Goal: Task Accomplishment & Management: Manage account settings

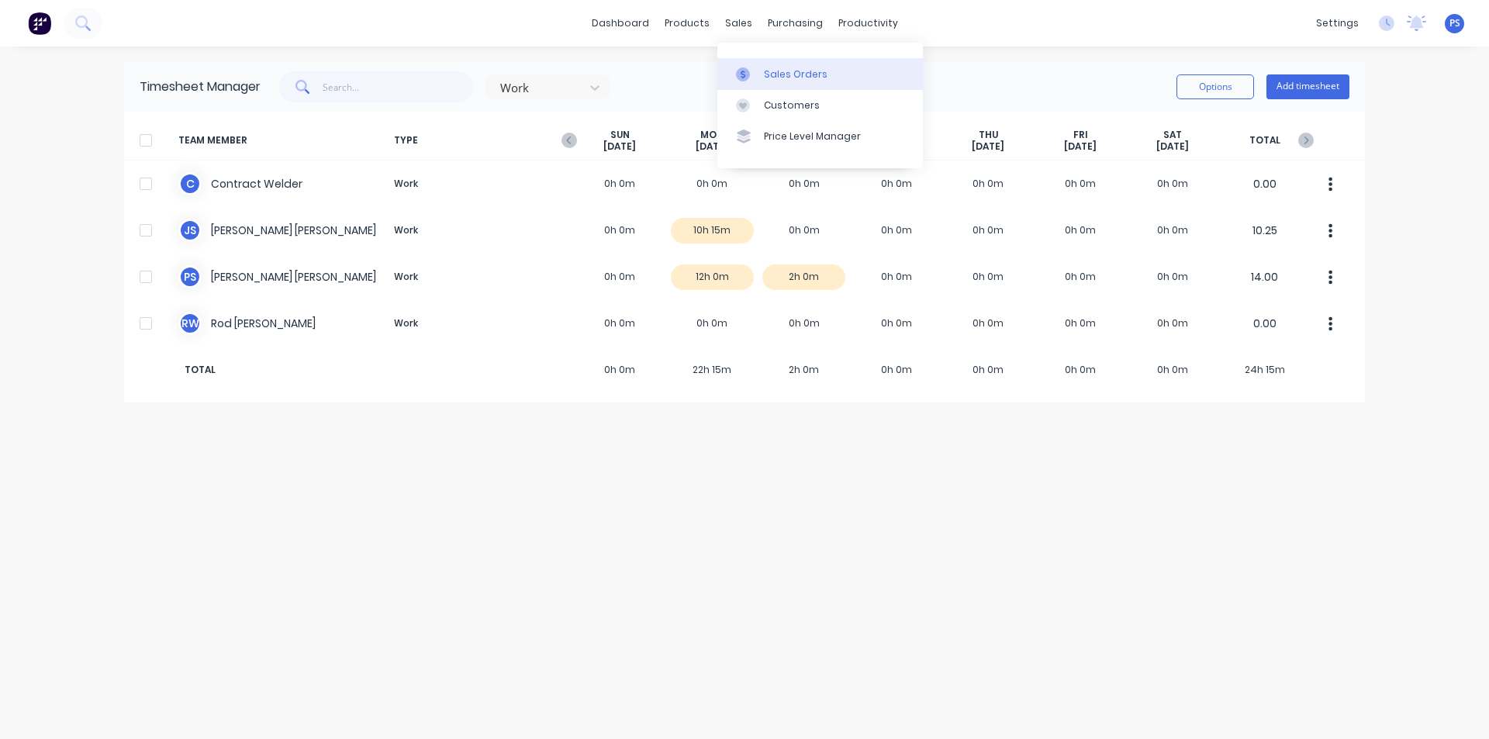
click at [726, 74] on link "Sales Orders" at bounding box center [819, 73] width 205 height 31
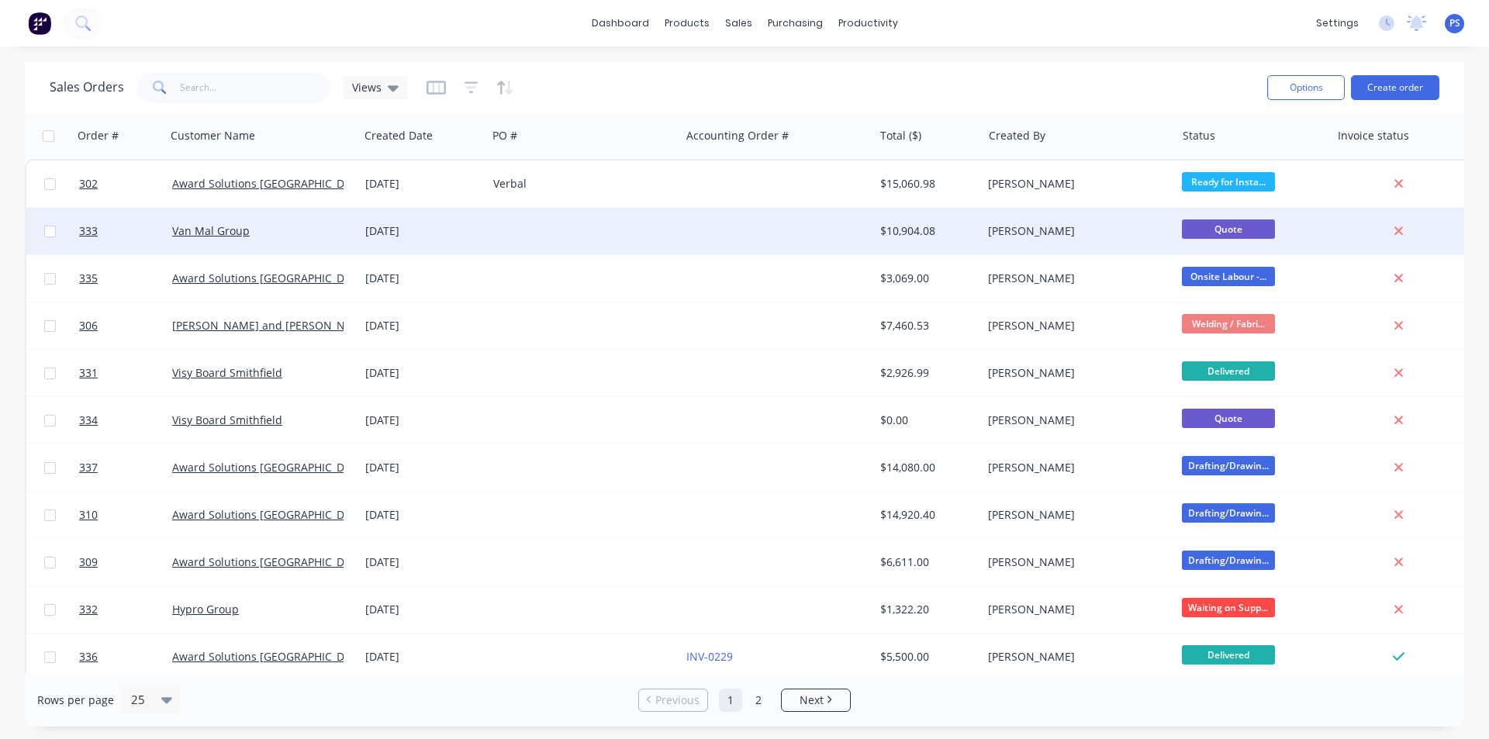
click at [556, 234] on div at bounding box center [583, 231] width 193 height 47
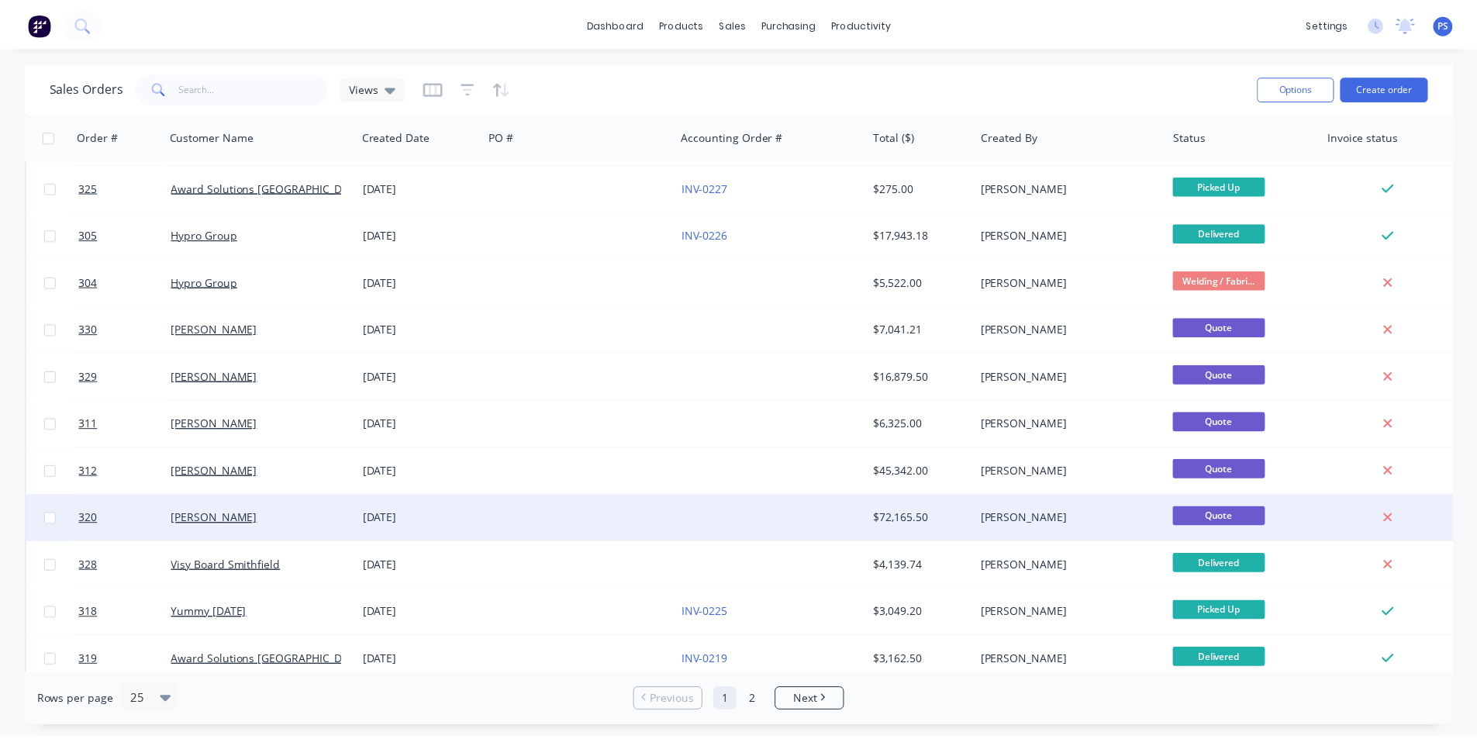
scroll to position [676, 0]
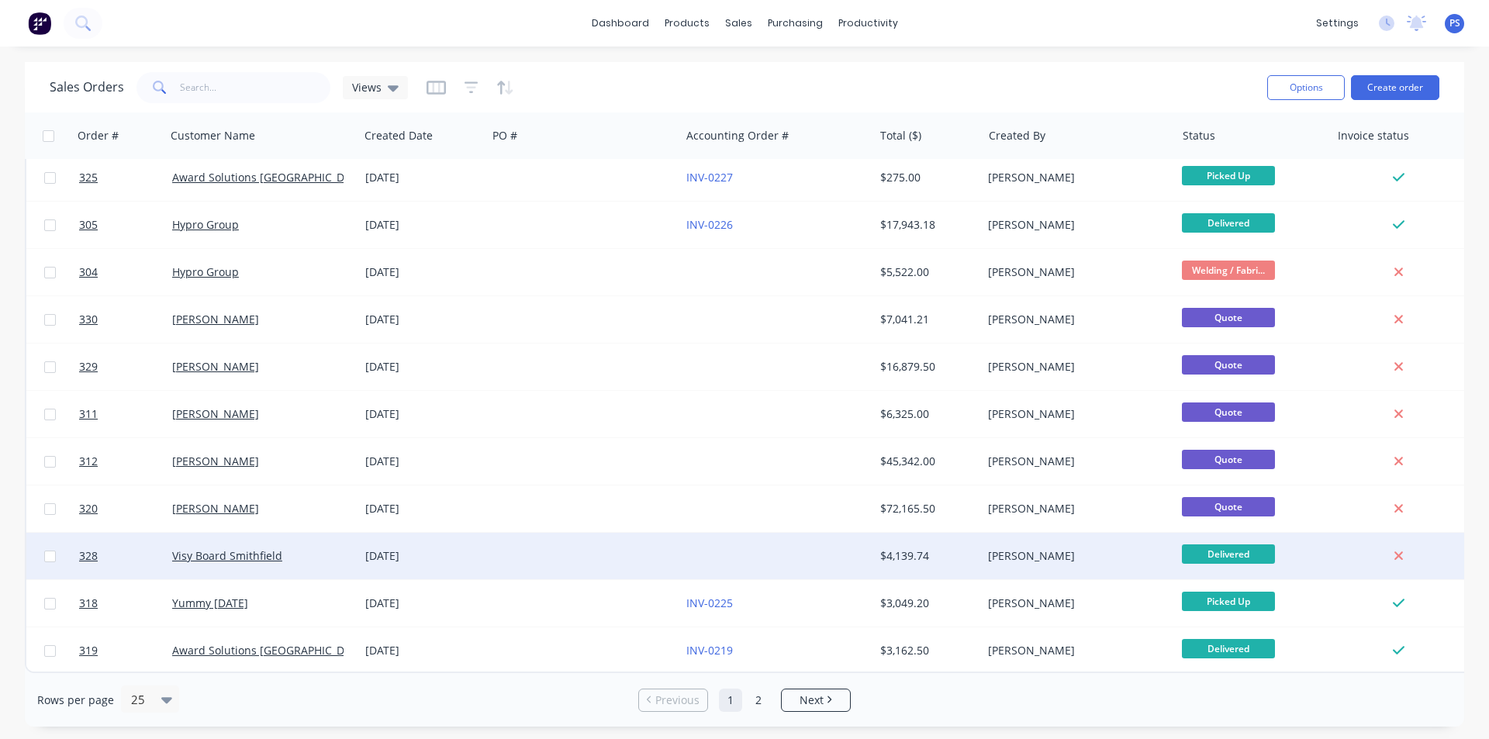
click at [802, 551] on div at bounding box center [776, 556] width 193 height 47
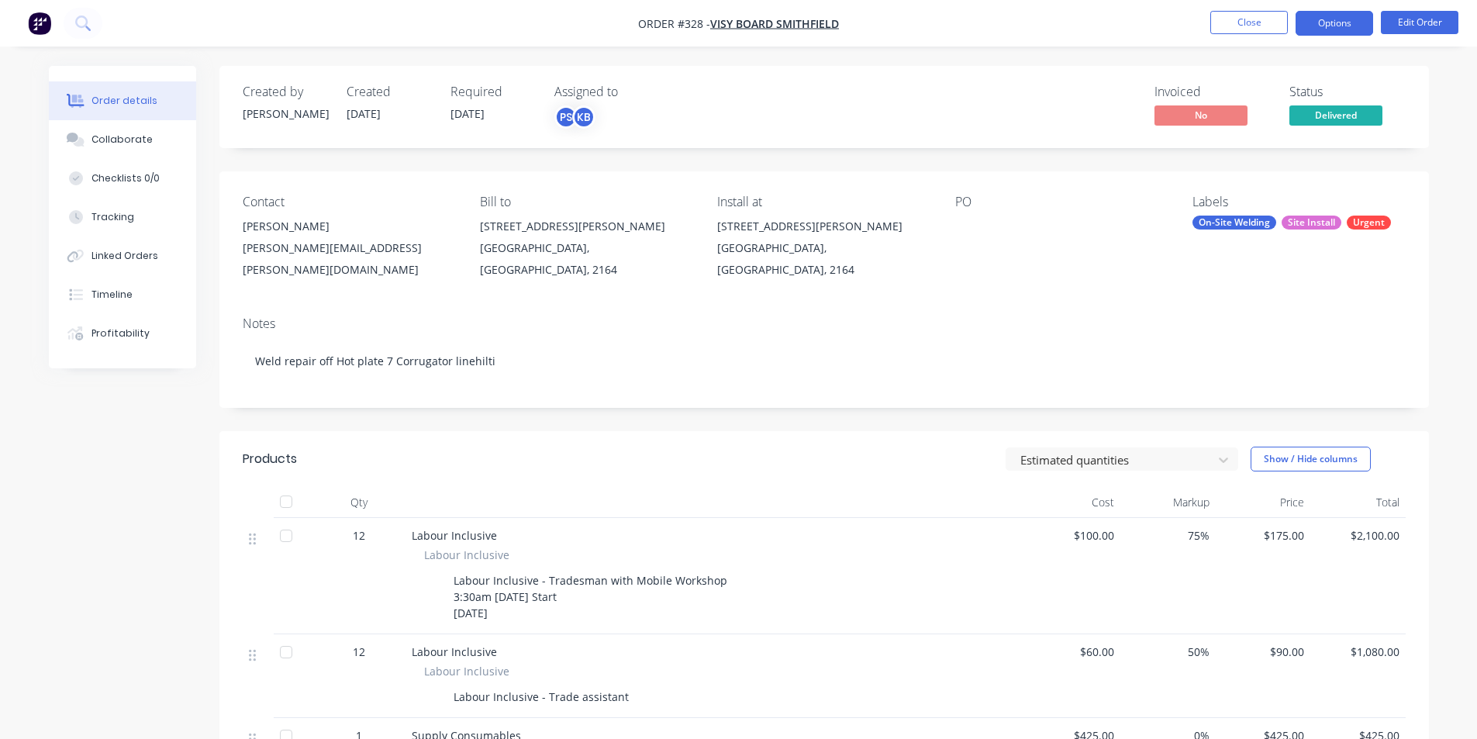
click at [1331, 29] on button "Options" at bounding box center [1335, 23] width 78 height 25
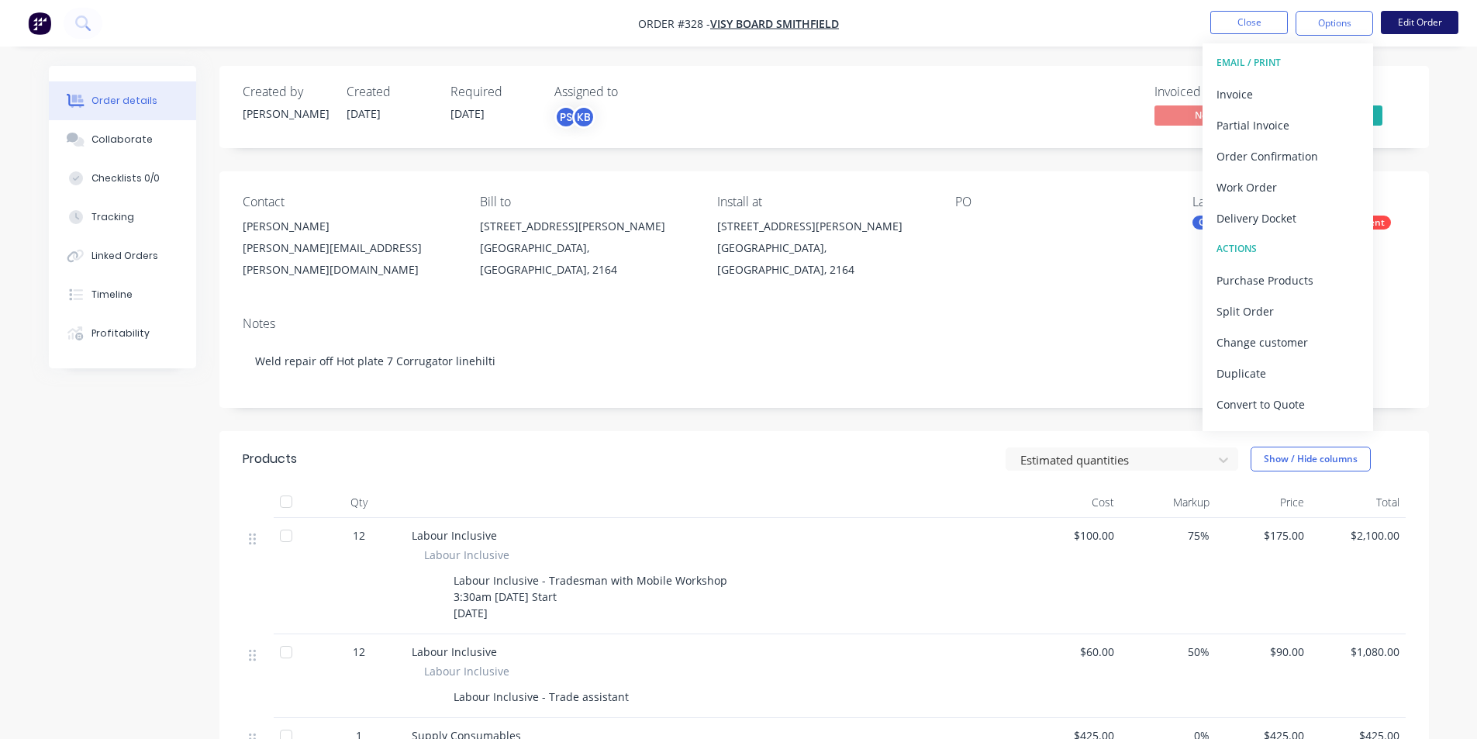
click at [1448, 29] on button "Edit Order" at bounding box center [1420, 22] width 78 height 23
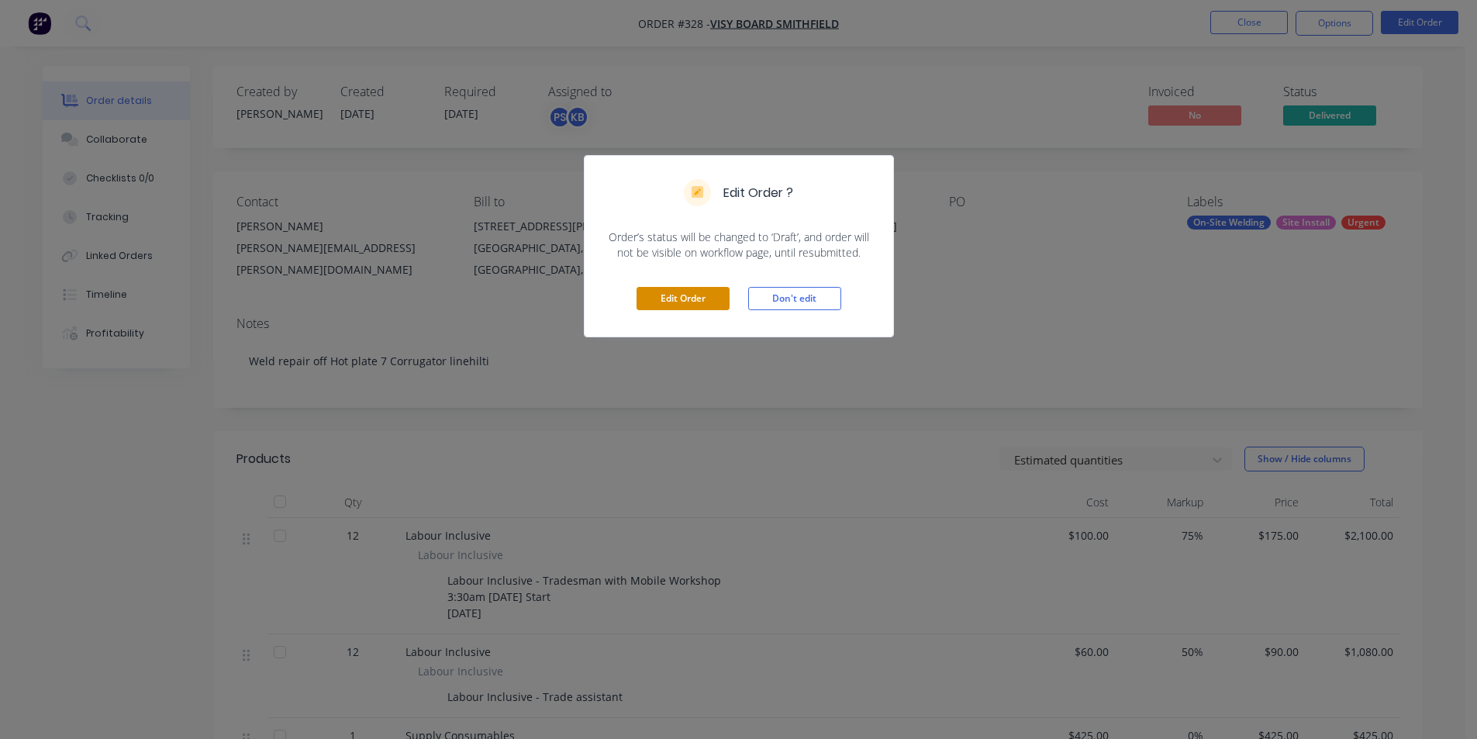
click at [692, 295] on button "Edit Order" at bounding box center [683, 298] width 93 height 23
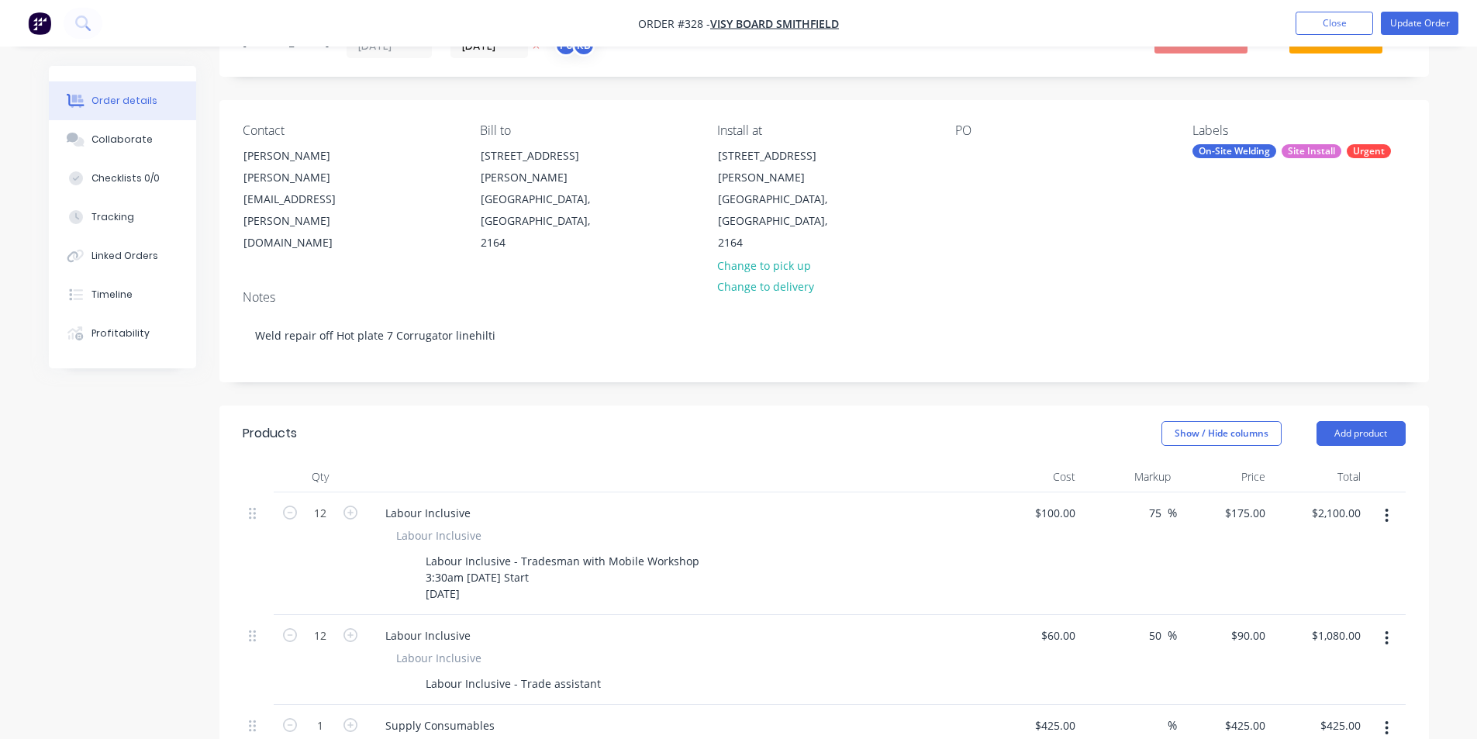
scroll to position [58, 0]
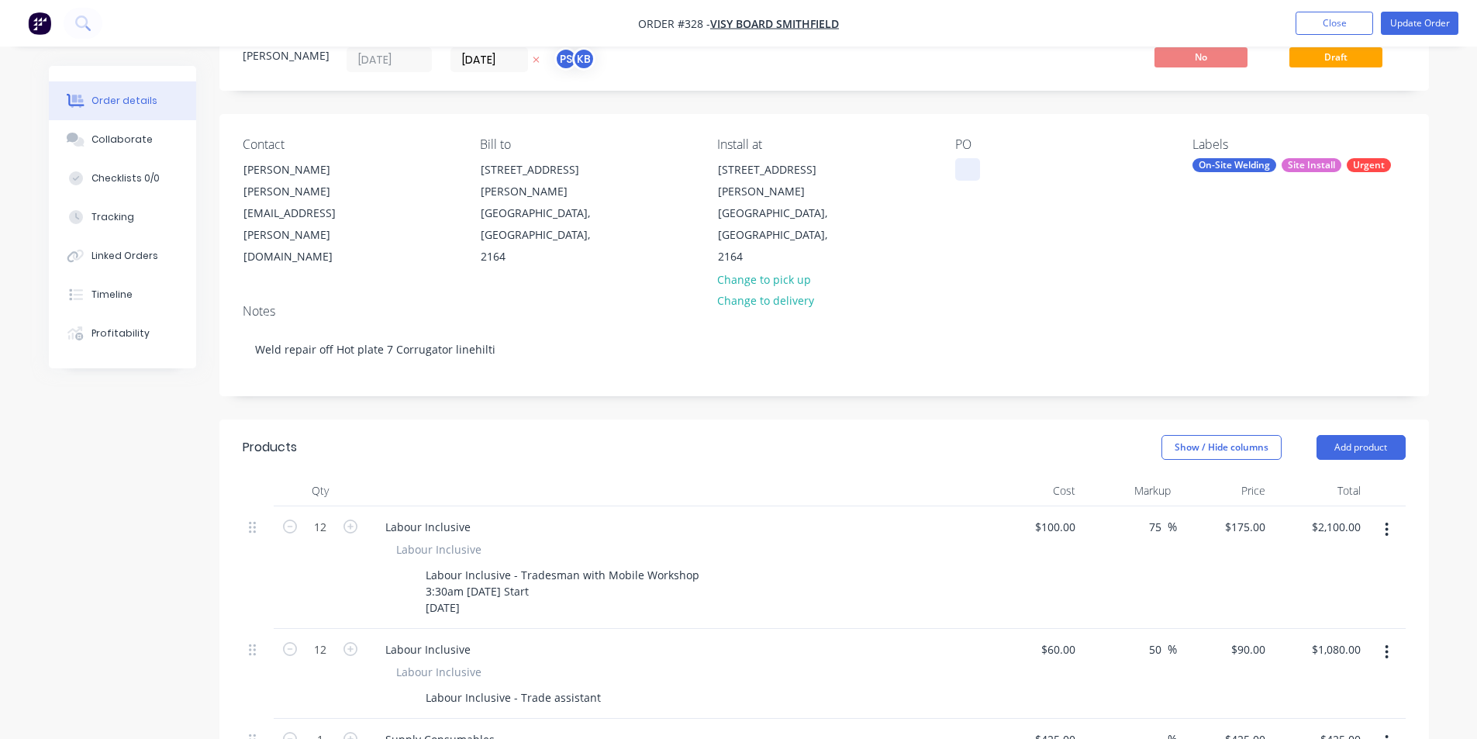
click at [971, 173] on div at bounding box center [967, 169] width 25 height 22
paste div
click at [995, 219] on div "PO 4507793619" at bounding box center [1061, 202] width 212 height 131
click at [1431, 25] on button "Update Order" at bounding box center [1420, 23] width 78 height 23
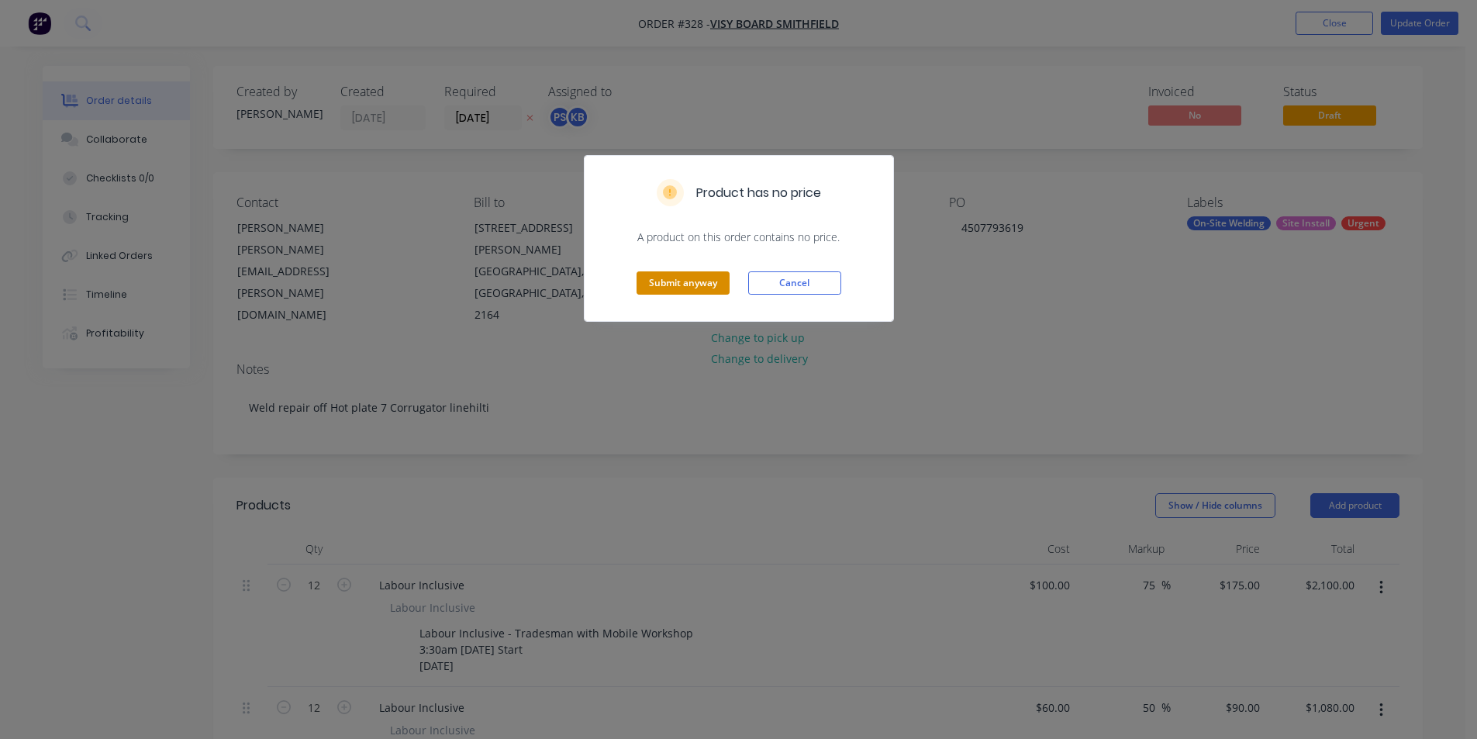
click at [704, 288] on button "Submit anyway" at bounding box center [683, 282] width 93 height 23
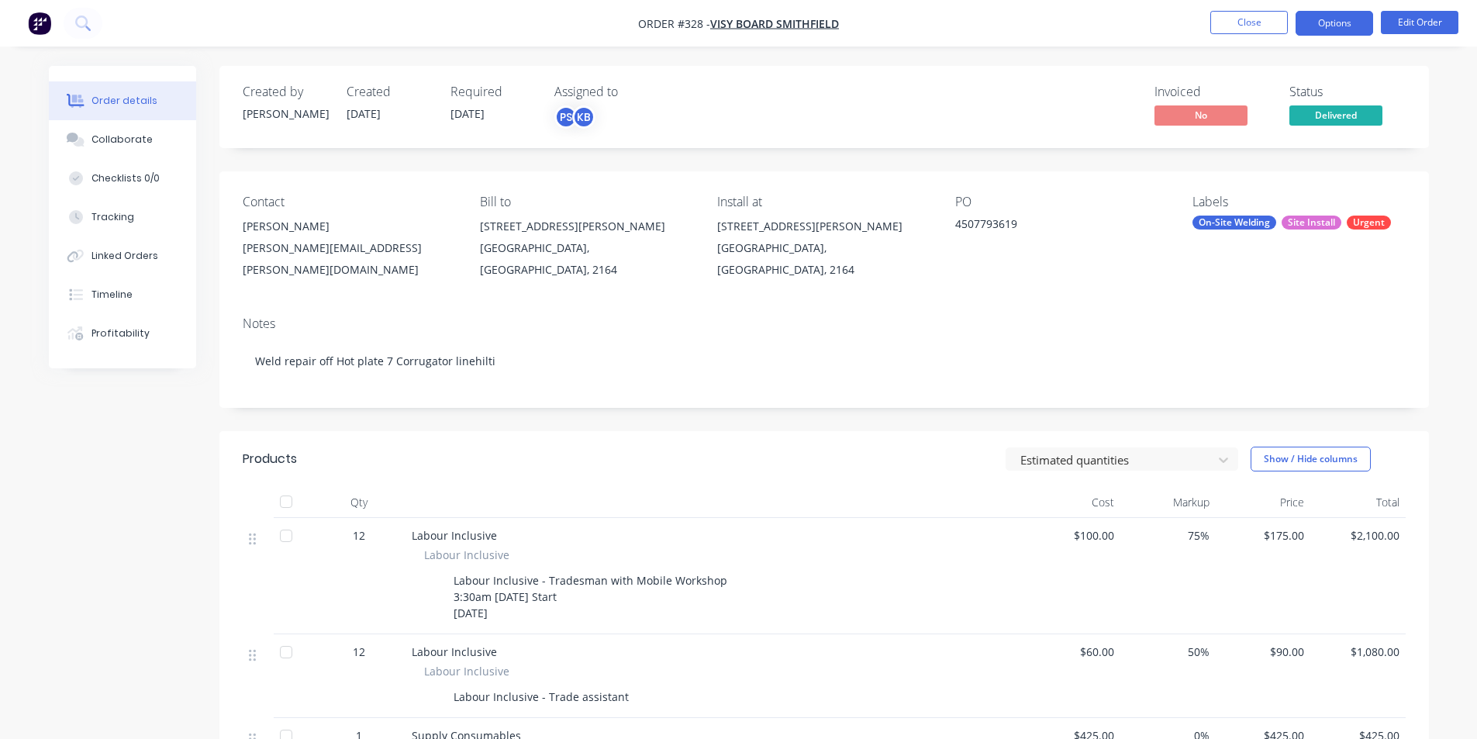
click at [1312, 29] on button "Options" at bounding box center [1335, 23] width 78 height 25
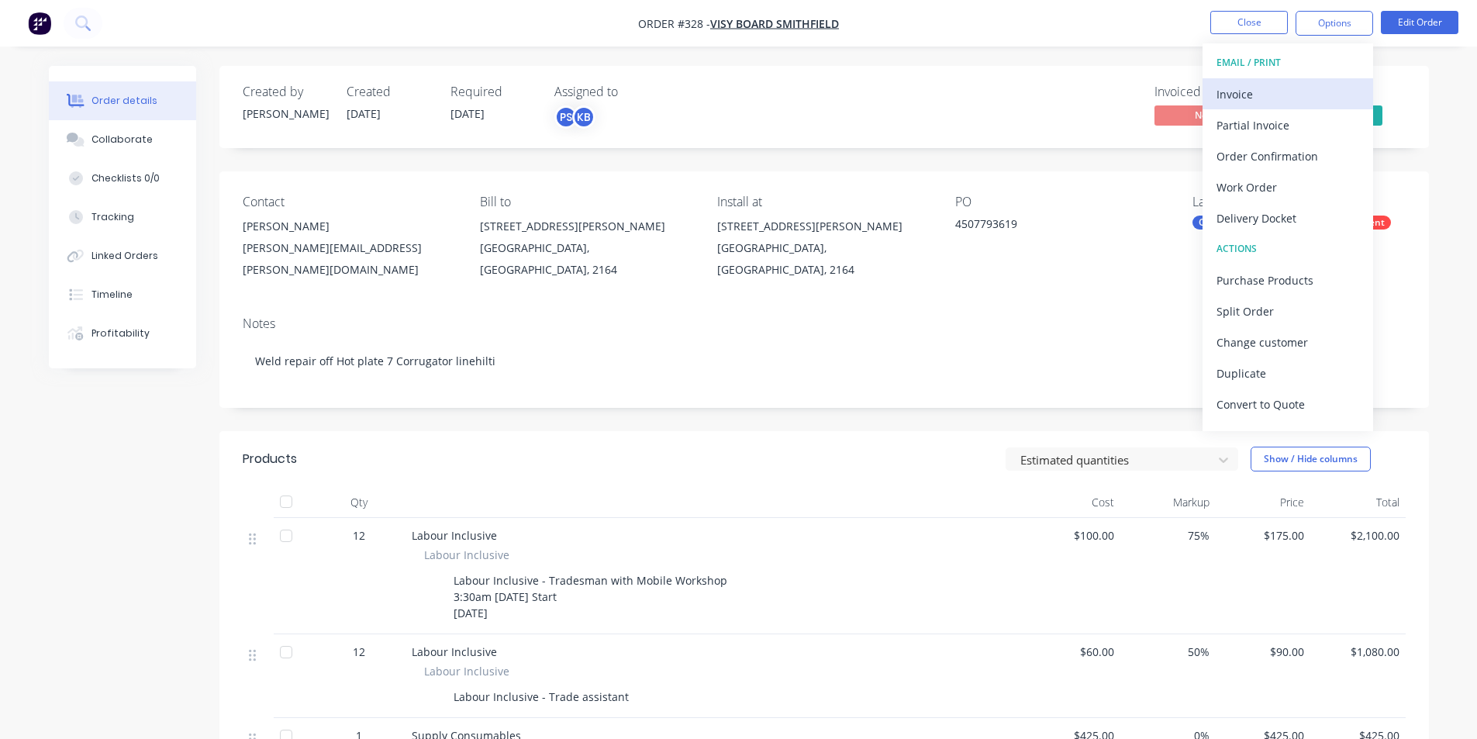
click at [1276, 98] on div "Invoice" at bounding box center [1287, 94] width 143 height 22
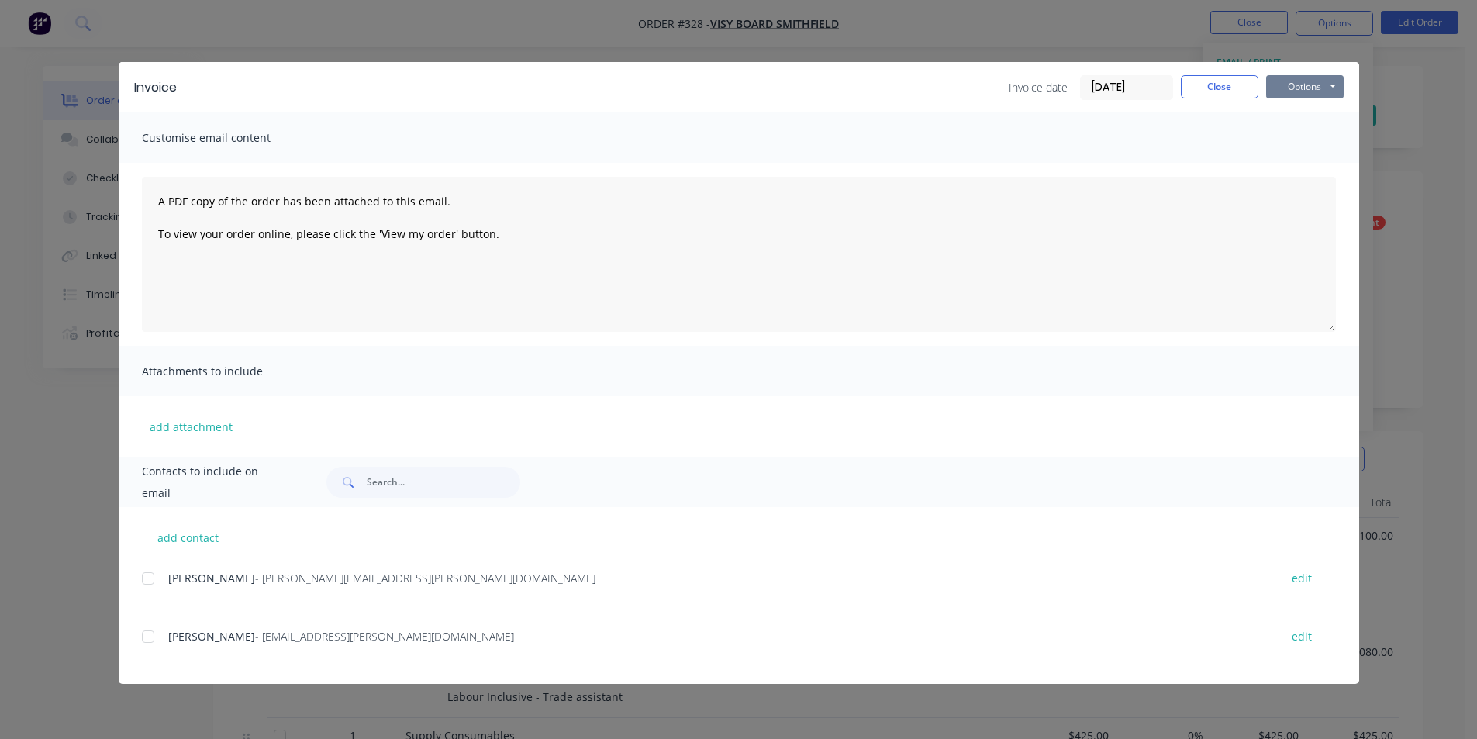
click at [1303, 86] on button "Options" at bounding box center [1305, 86] width 78 height 23
click at [1285, 147] on button "Print" at bounding box center [1315, 140] width 99 height 26
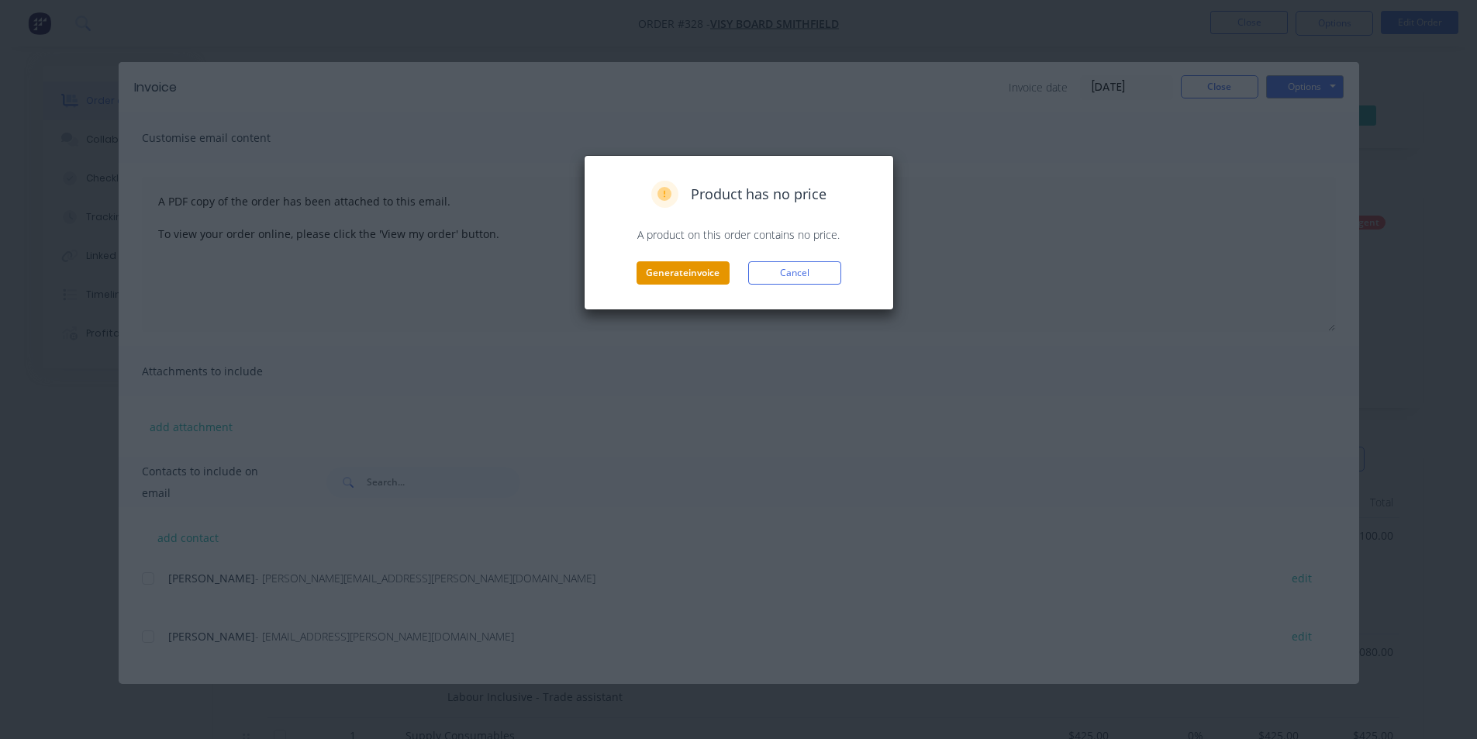
click at [695, 274] on button "Generate invoice" at bounding box center [683, 272] width 93 height 23
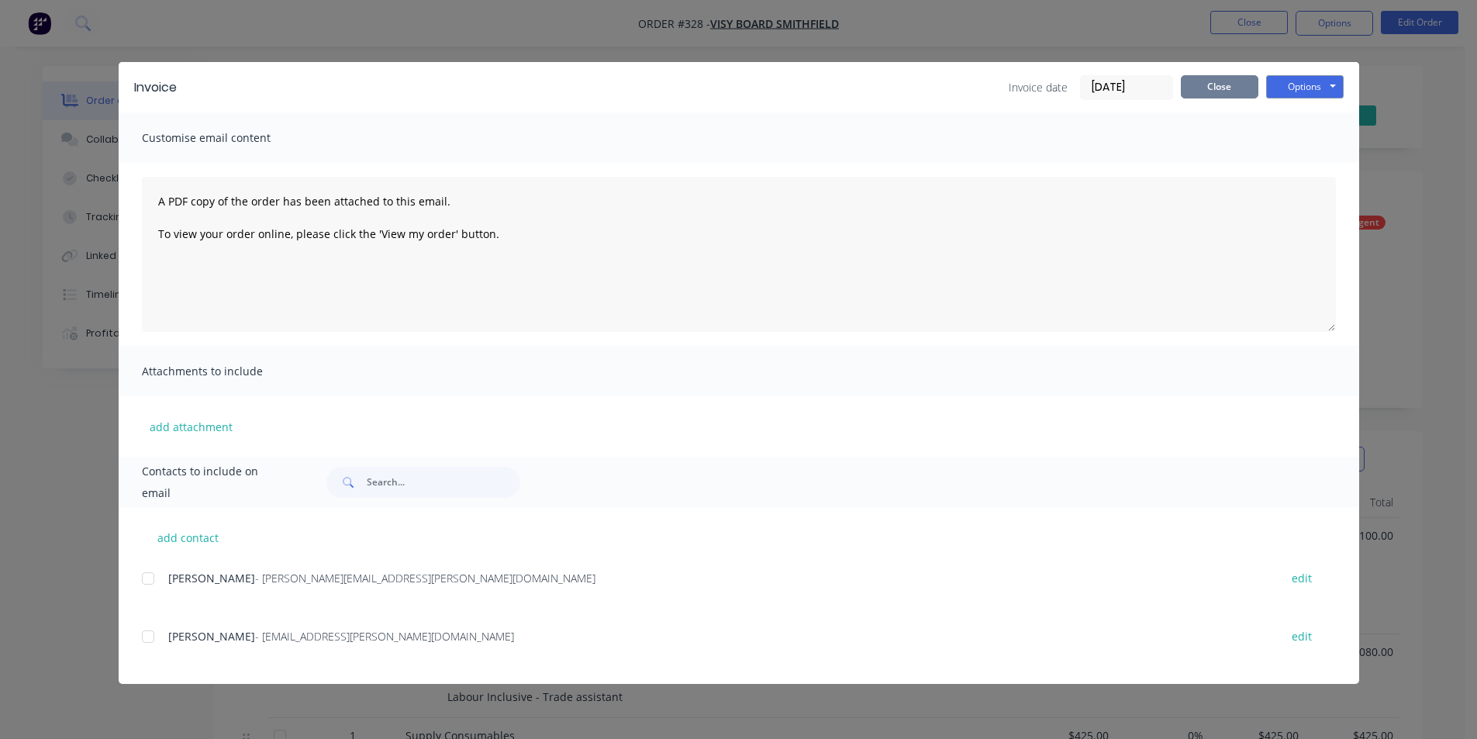
click at [1212, 89] on button "Close" at bounding box center [1220, 86] width 78 height 23
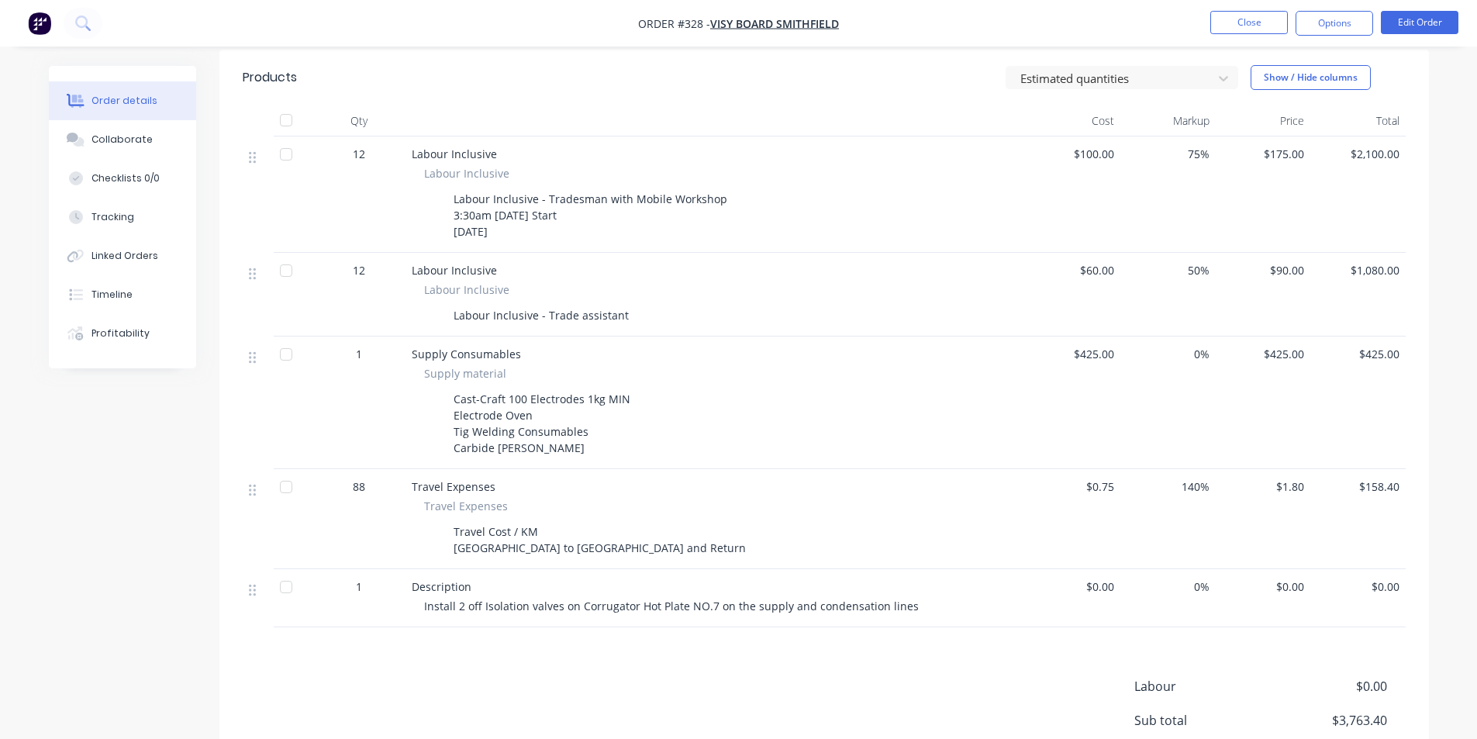
scroll to position [388, 0]
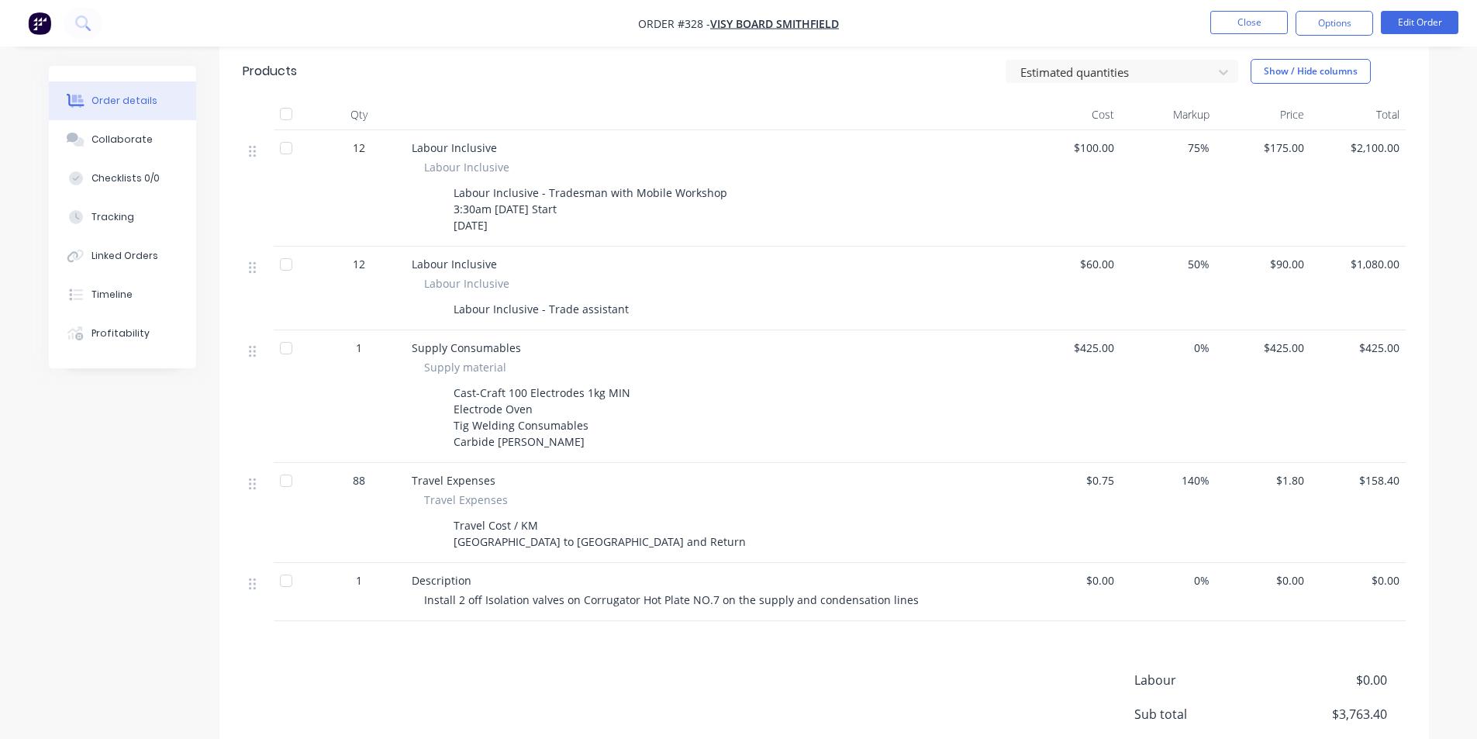
click at [896, 592] on span "Install 2 off Isolation valves on Corrugator Hot Plate NO.7 on the supply and c…" at bounding box center [671, 599] width 495 height 15
click at [1430, 26] on button "Edit Order" at bounding box center [1420, 22] width 78 height 23
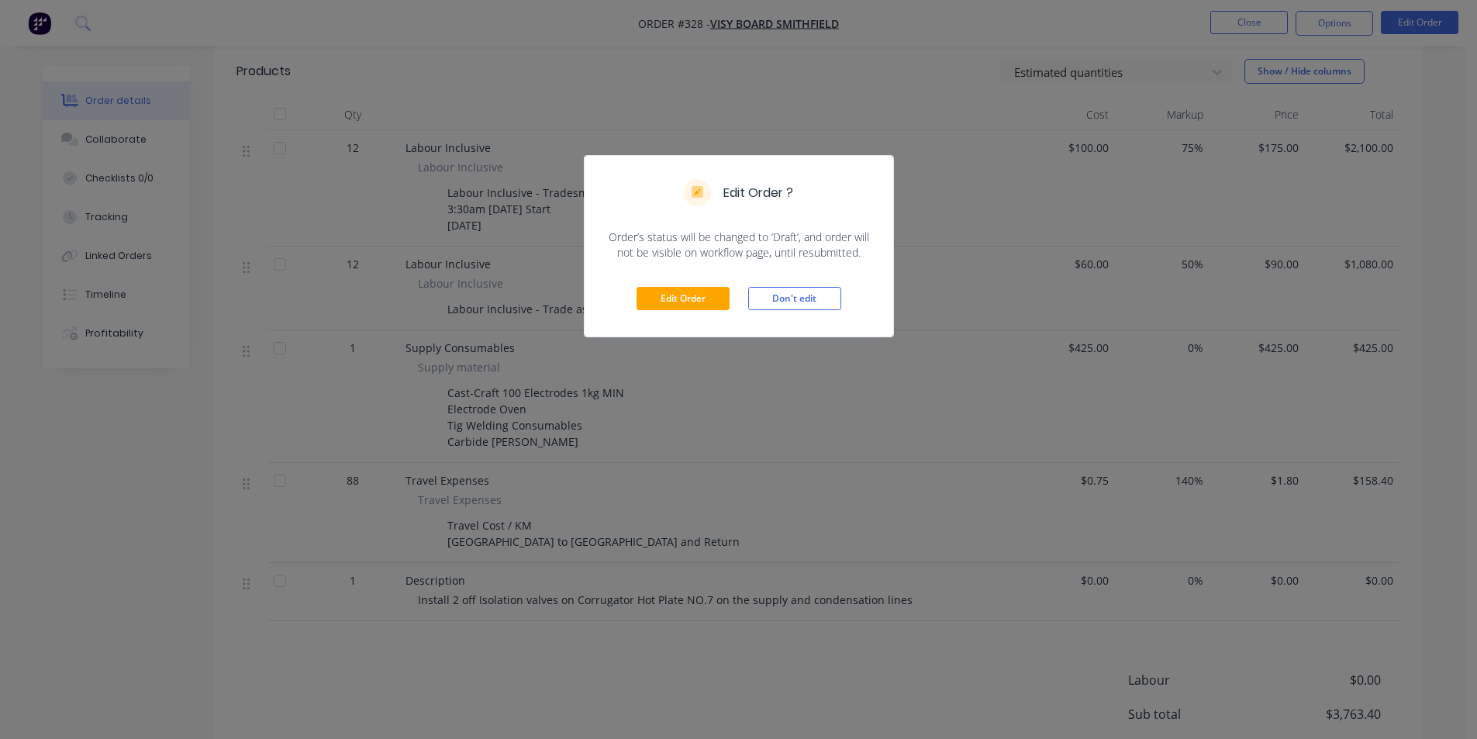
click at [733, 286] on div "Edit Order Don't edit" at bounding box center [739, 299] width 309 height 76
click at [716, 293] on button "Edit Order" at bounding box center [683, 298] width 93 height 23
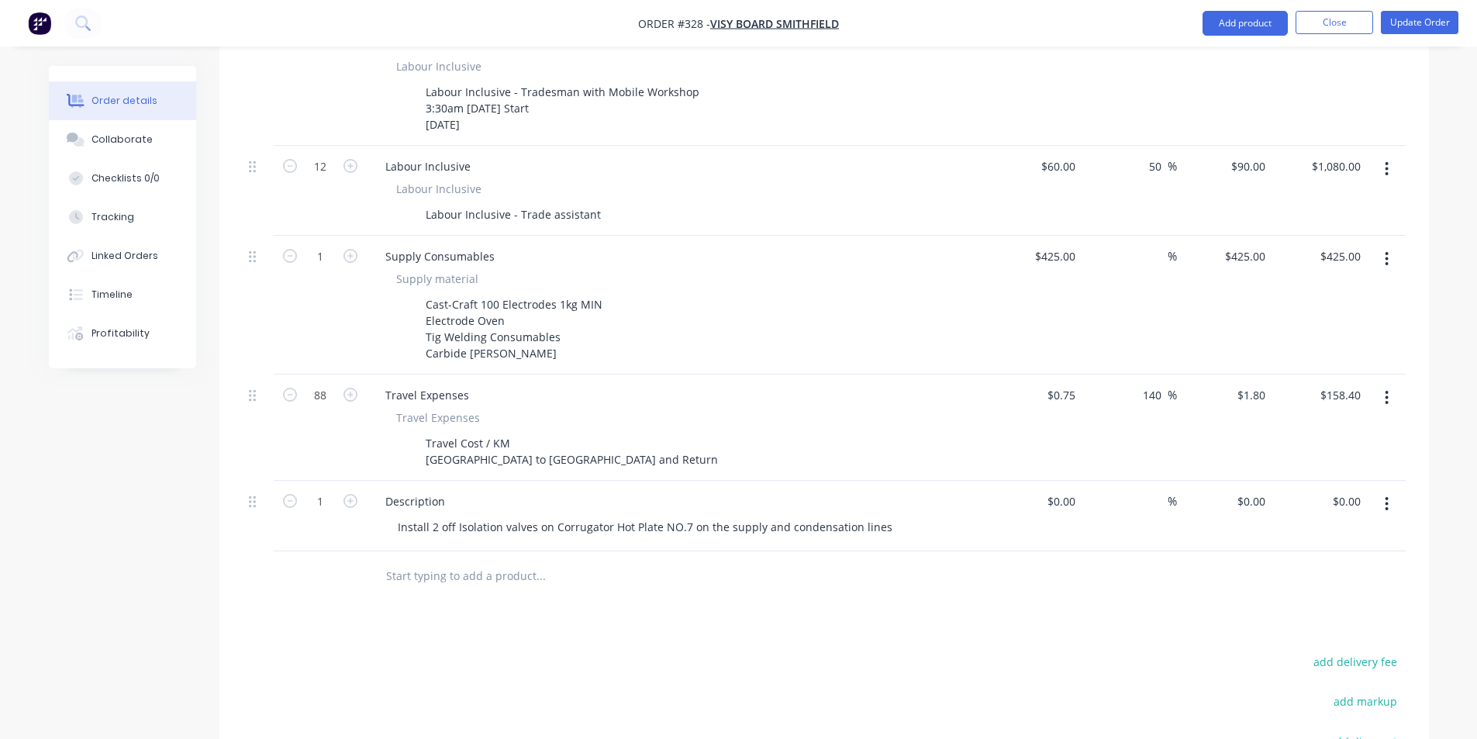
scroll to position [543, 0]
click at [879, 514] on div "Install 2 off Isolation valves on Corrugator Hot Plate NO.7 on the supply and c…" at bounding box center [644, 525] width 519 height 22
click at [624, 619] on div "Products Show / Hide columns Add product Qty Cost Markup Price Total 12 Labour …" at bounding box center [824, 470] width 1210 height 1070
click at [1423, 29] on button "Update Order" at bounding box center [1420, 22] width 78 height 23
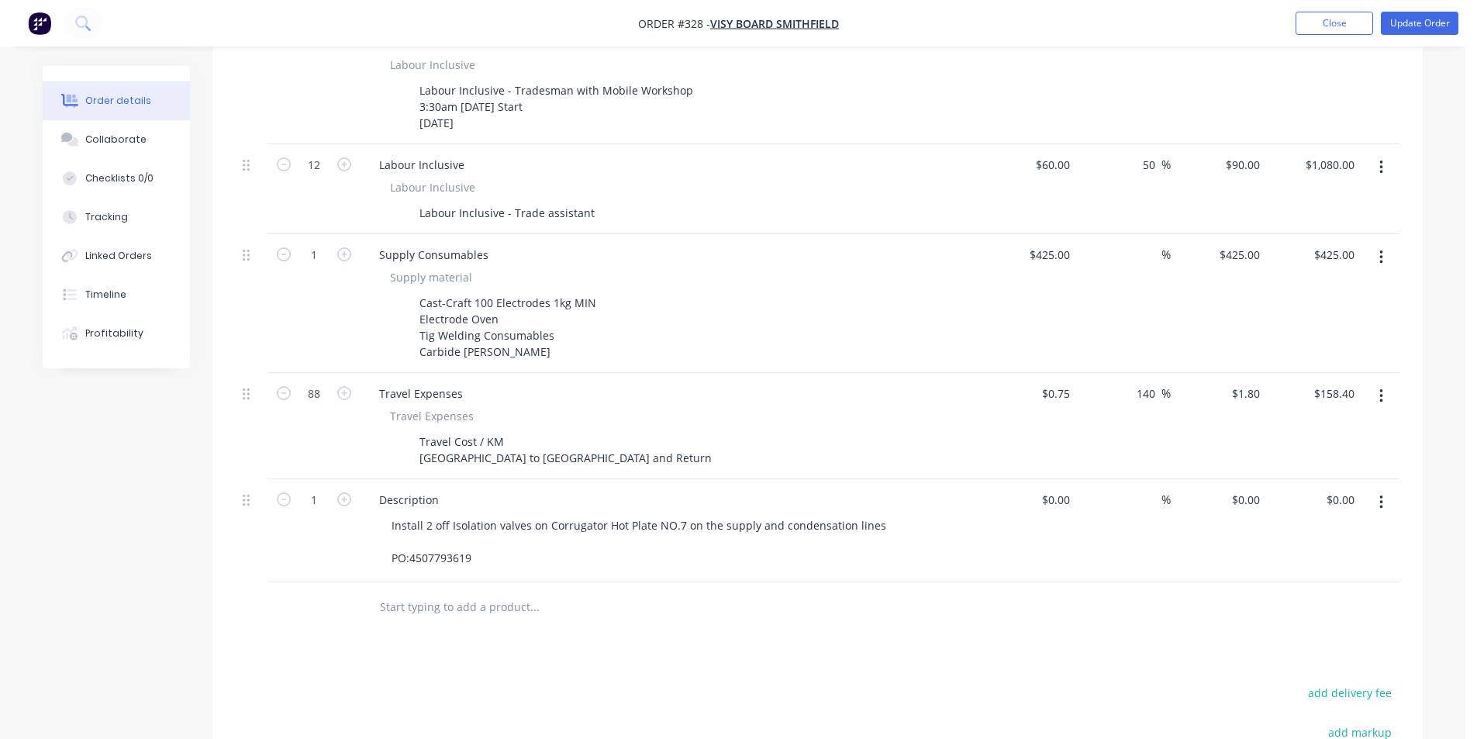
scroll to position [0, 0]
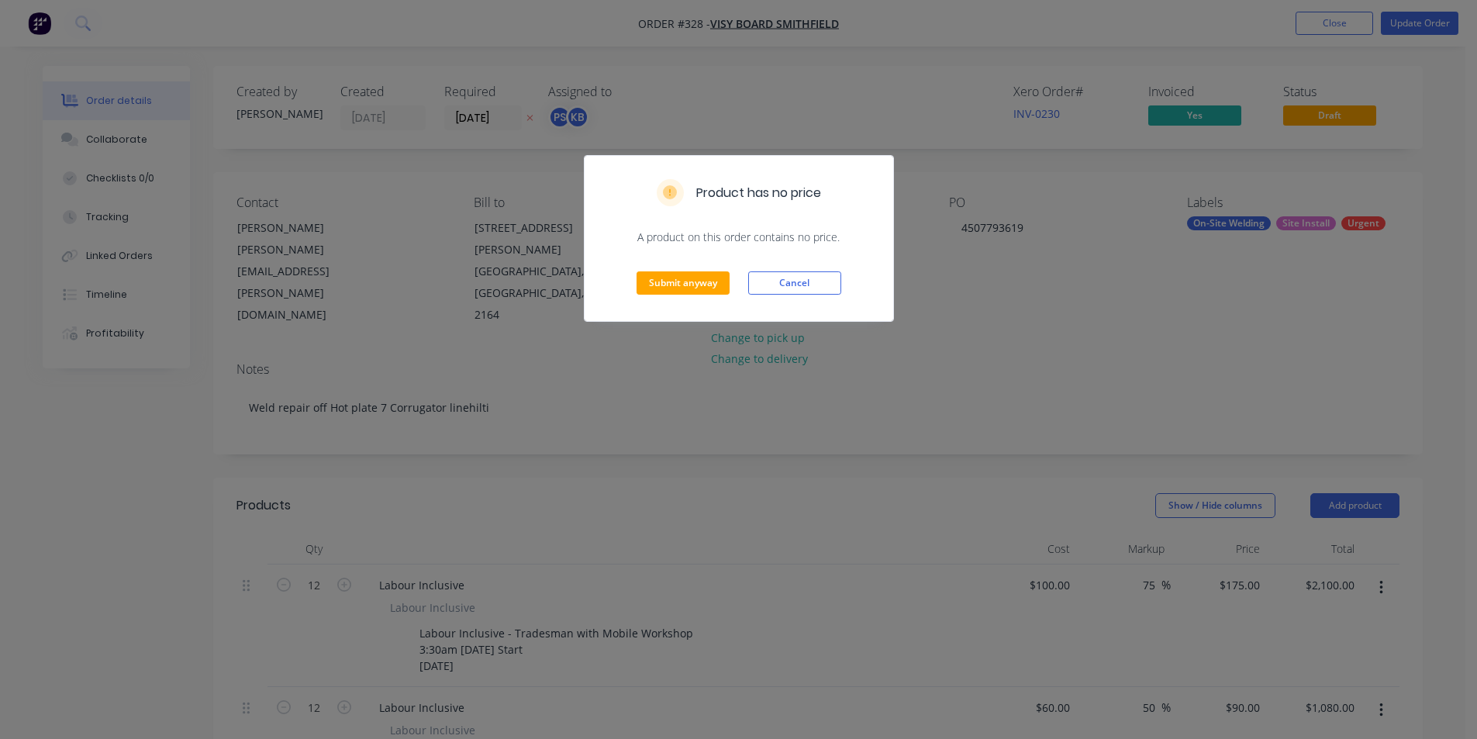
click at [731, 280] on div "Submit anyway Cancel" at bounding box center [739, 283] width 309 height 76
click at [722, 282] on button "Submit anyway" at bounding box center [683, 282] width 93 height 23
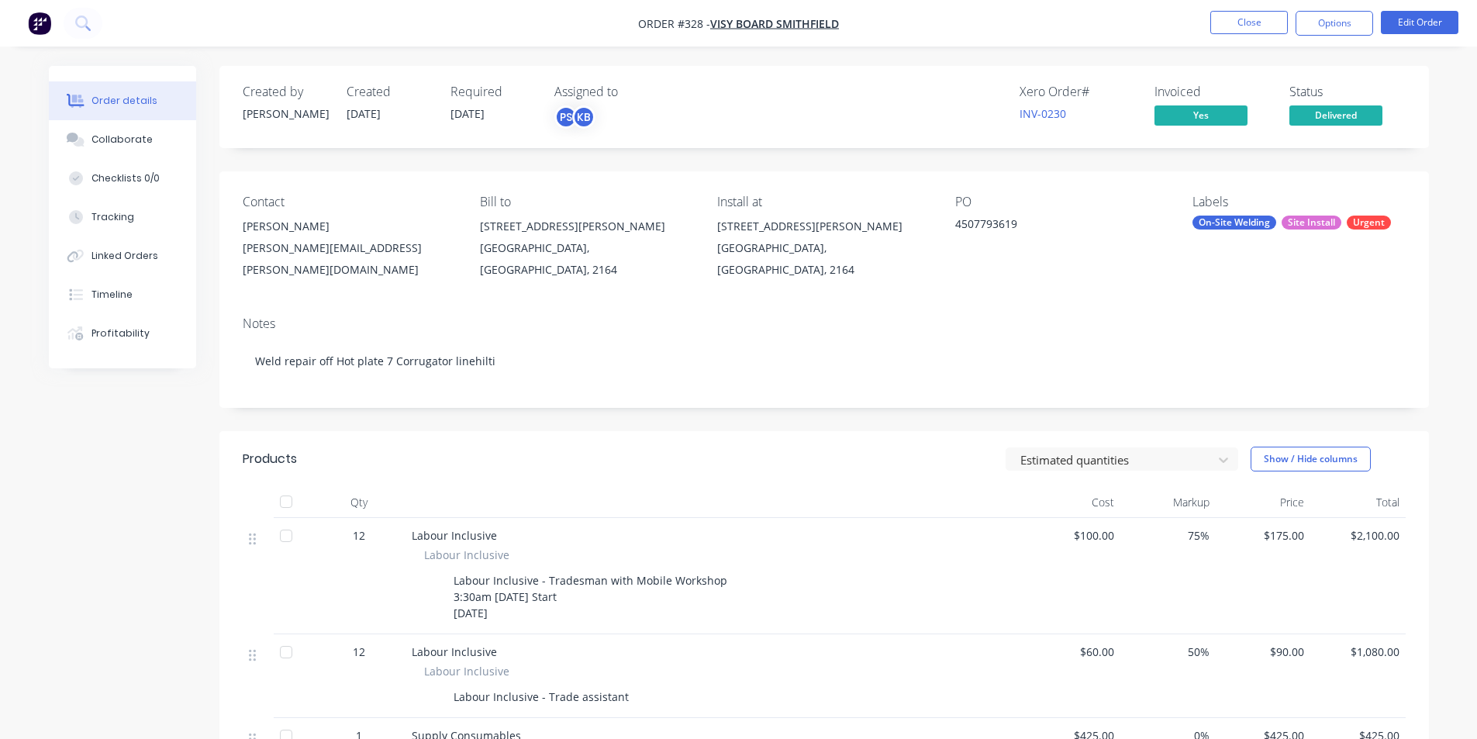
click at [1376, 26] on ul "Close Options Edit Order" at bounding box center [1334, 23] width 285 height 25
click at [1365, 26] on button "Options" at bounding box center [1335, 23] width 78 height 25
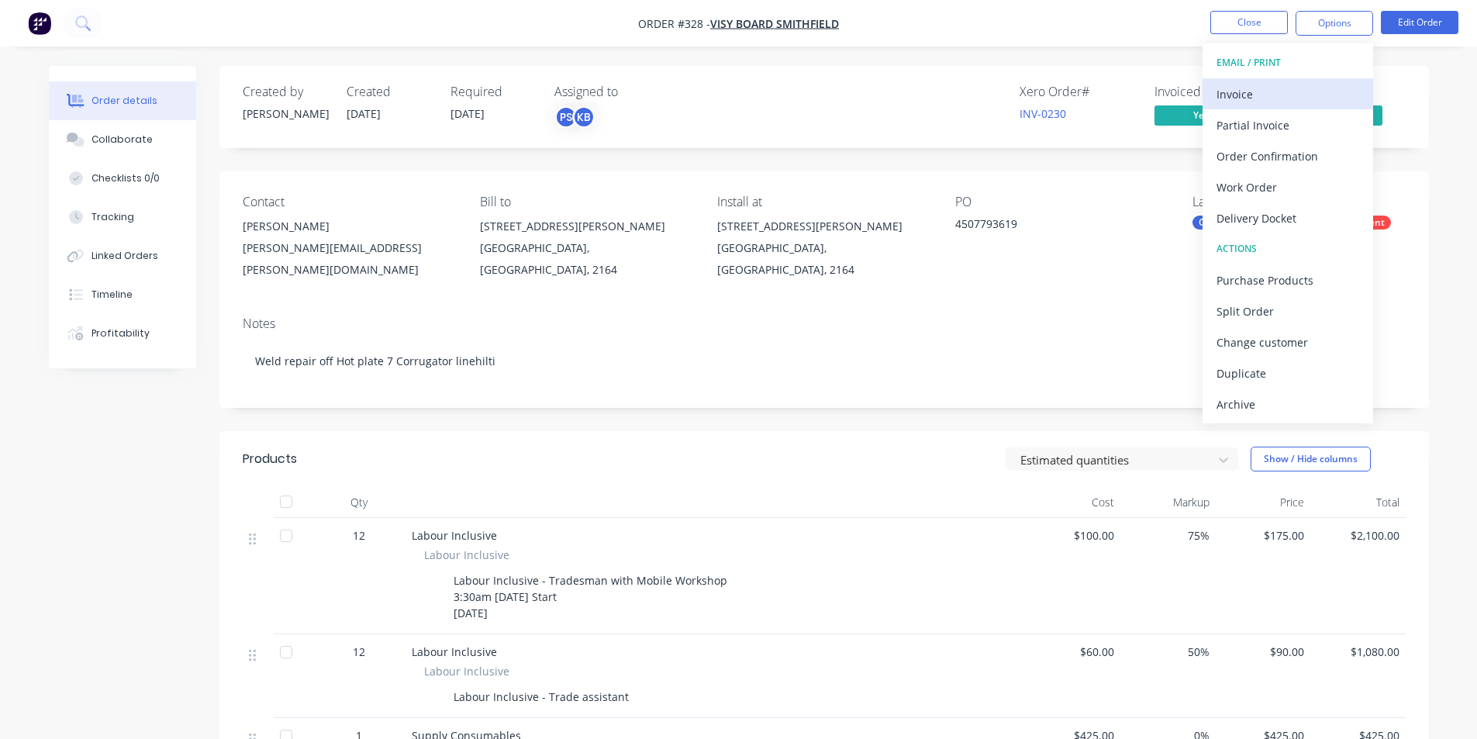
click at [1292, 105] on div "Invoice" at bounding box center [1287, 94] width 143 height 22
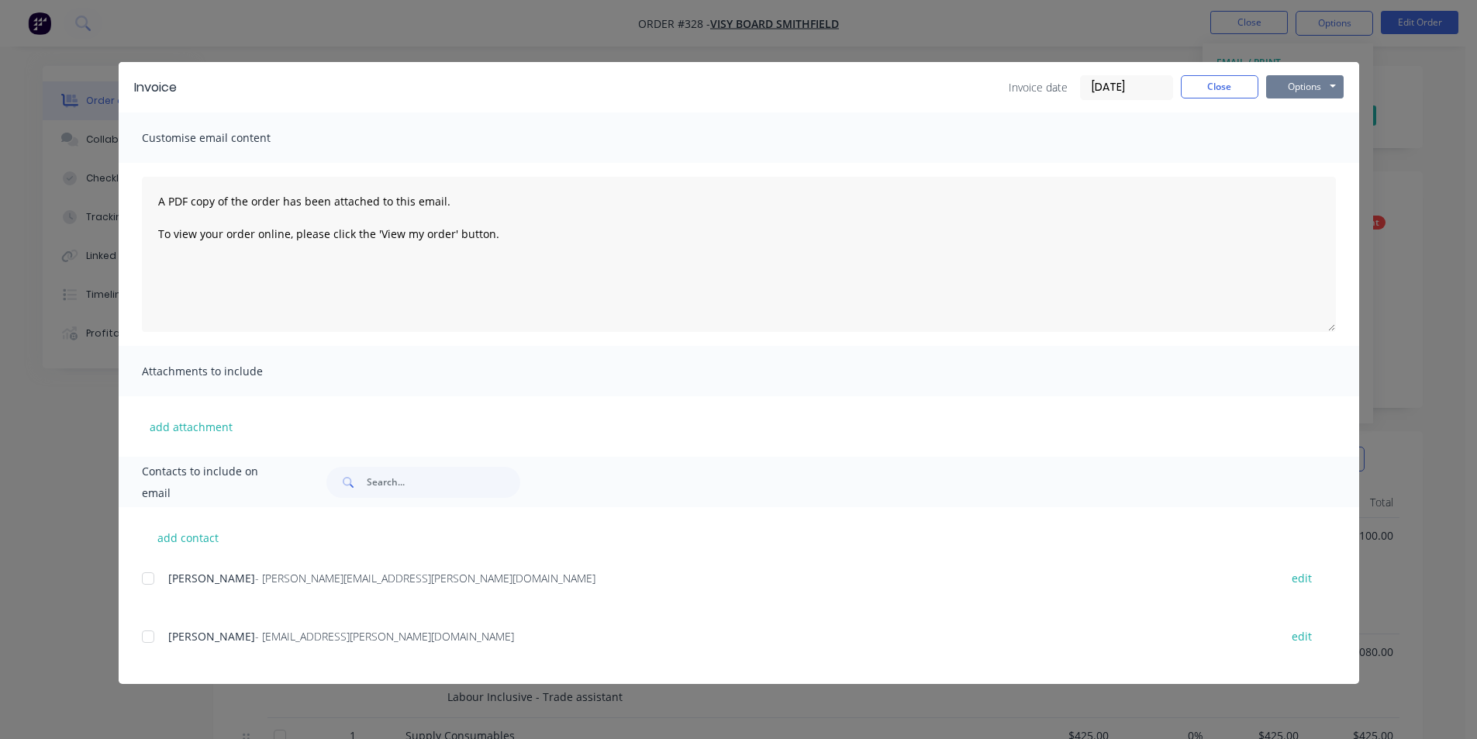
click at [1299, 81] on button "Options" at bounding box center [1305, 86] width 78 height 23
click at [1289, 144] on button "Print" at bounding box center [1315, 140] width 99 height 26
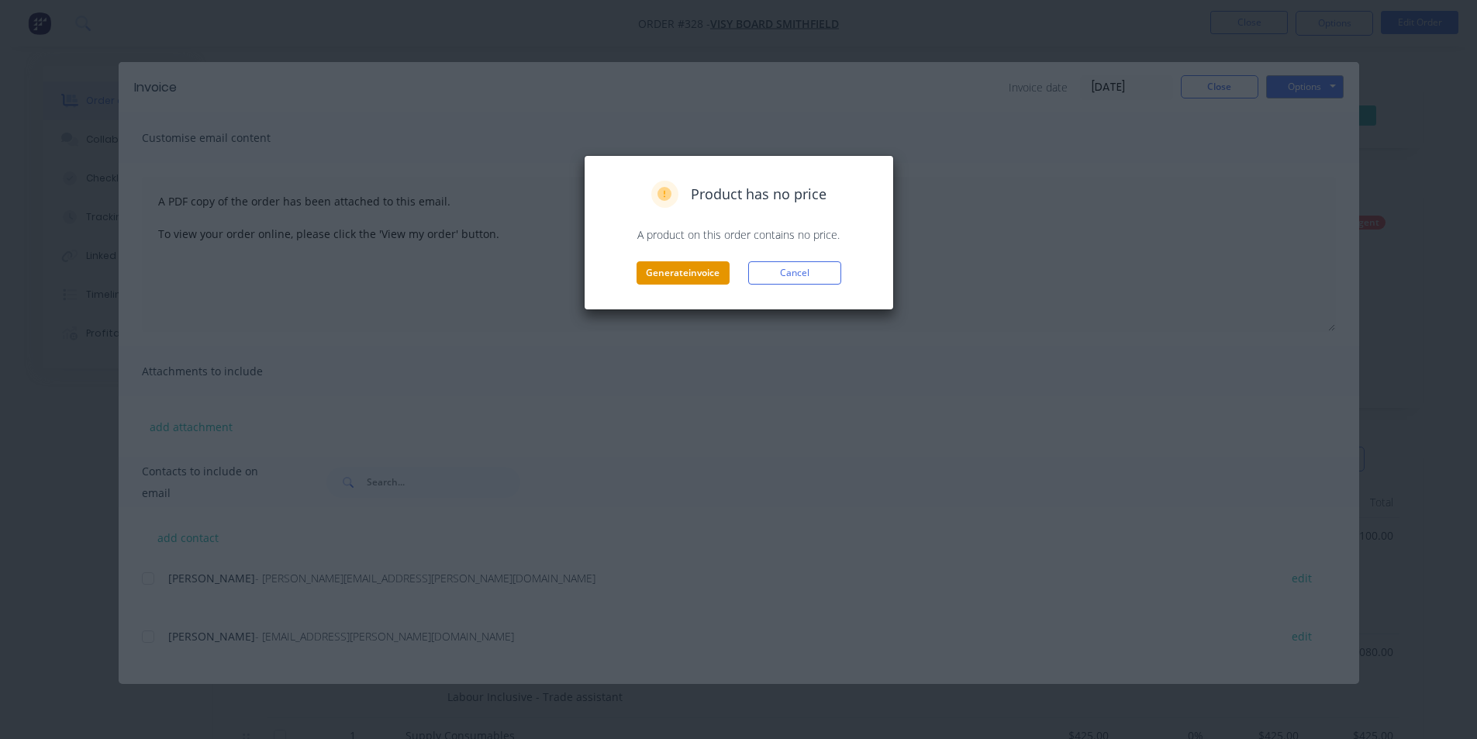
drag, startPoint x: 737, startPoint y: 264, endPoint x: 720, endPoint y: 271, distance: 18.2
click at [720, 271] on div "Generate invoice Cancel" at bounding box center [739, 272] width 278 height 23
click at [720, 271] on button "Generate invoice" at bounding box center [683, 272] width 93 height 23
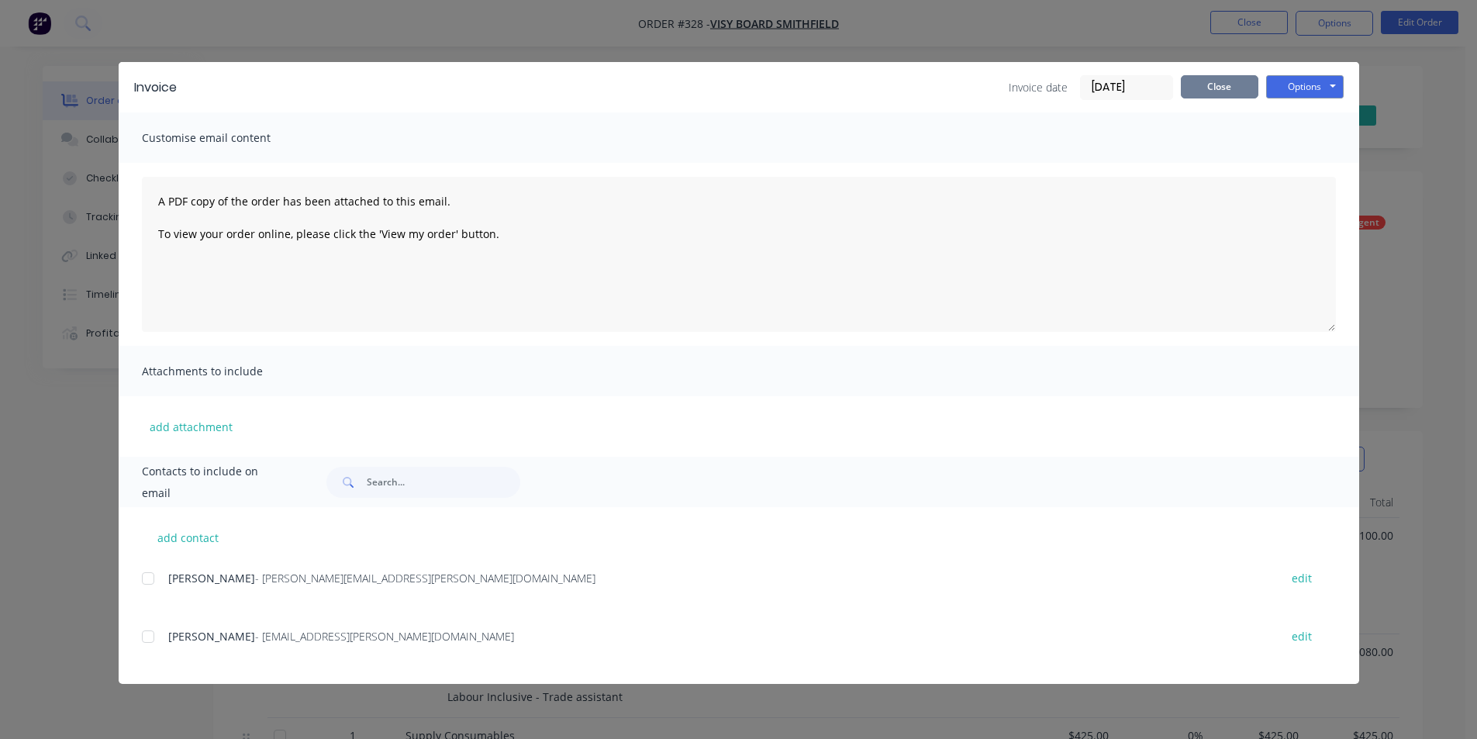
click at [1200, 94] on button "Close" at bounding box center [1220, 86] width 78 height 23
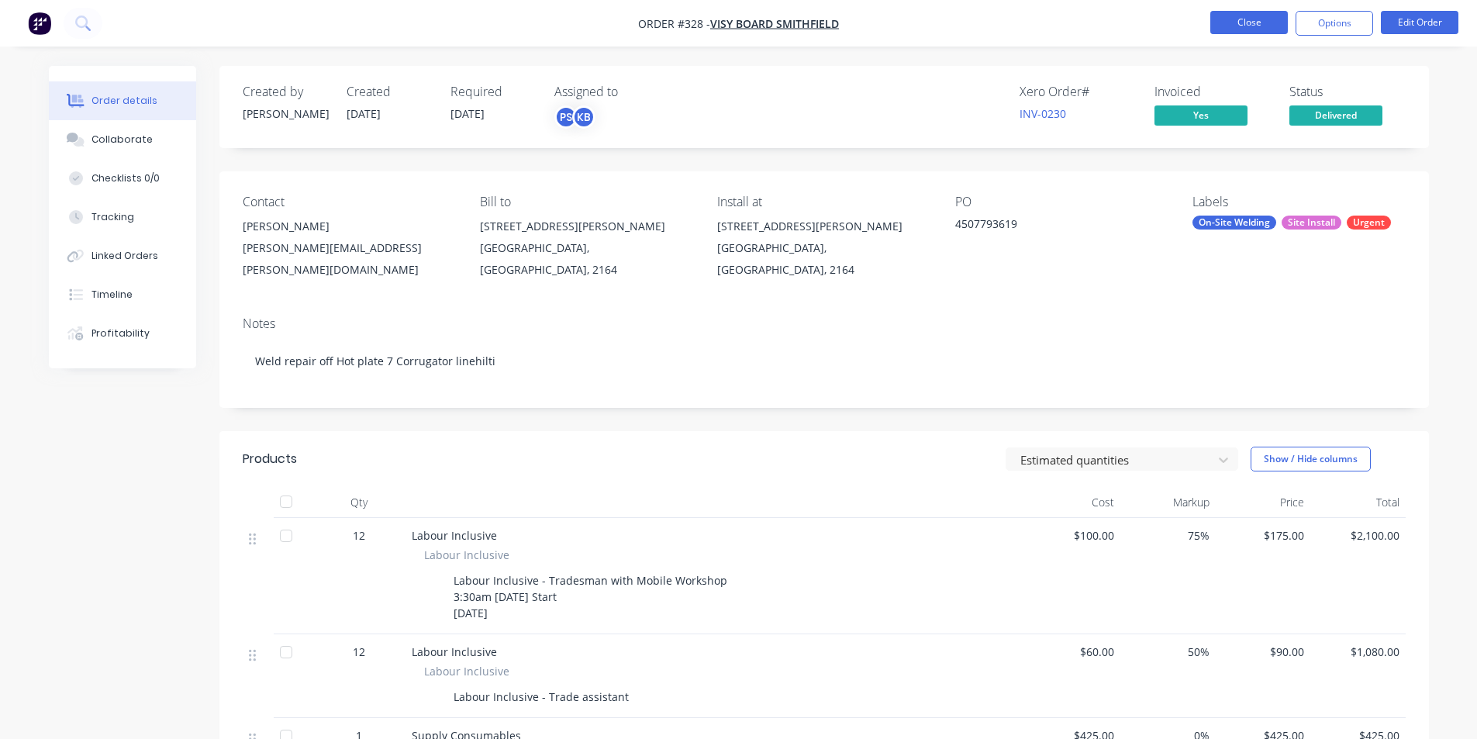
click at [1229, 26] on button "Close" at bounding box center [1249, 22] width 78 height 23
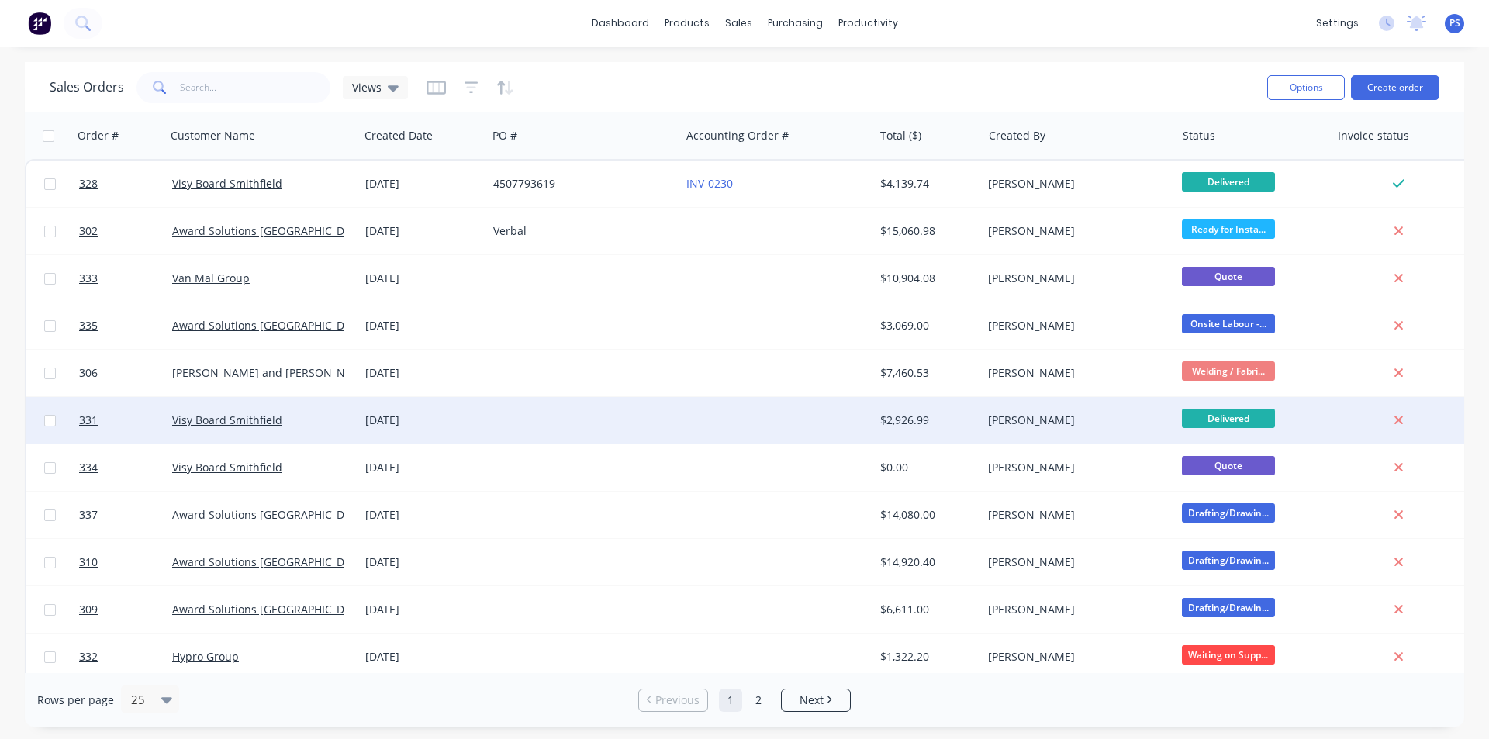
click at [644, 429] on div at bounding box center [583, 420] width 193 height 47
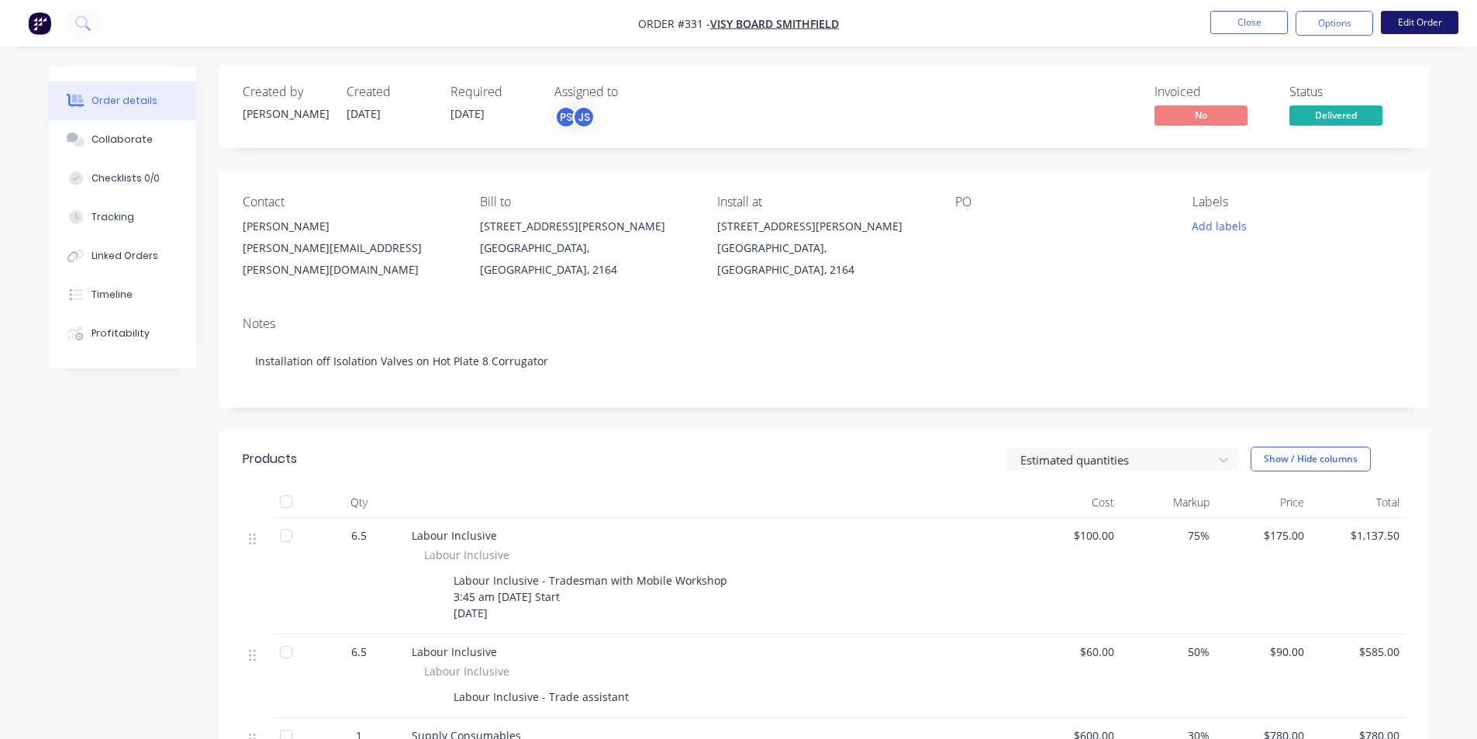
click at [1391, 19] on button "Edit Order" at bounding box center [1420, 22] width 78 height 23
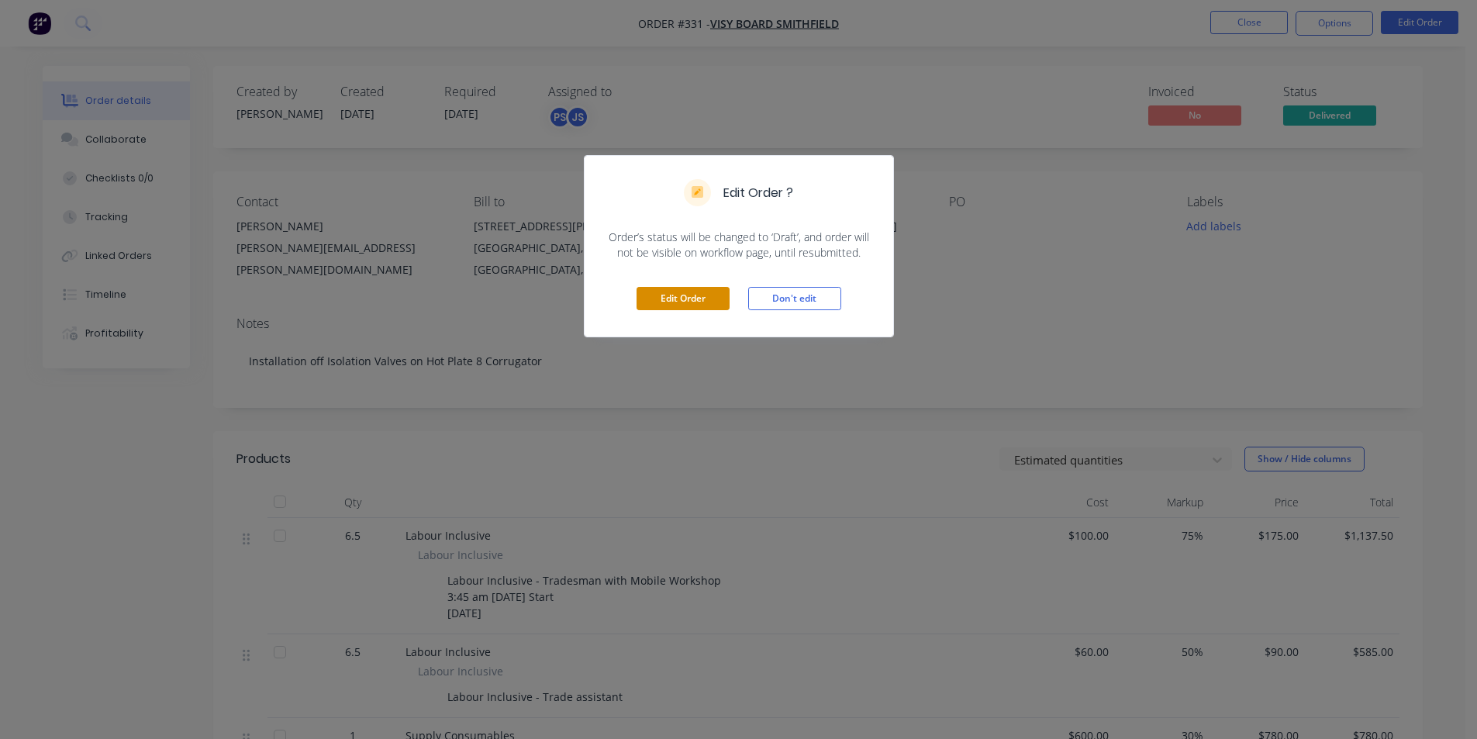
click at [670, 306] on button "Edit Order" at bounding box center [683, 298] width 93 height 23
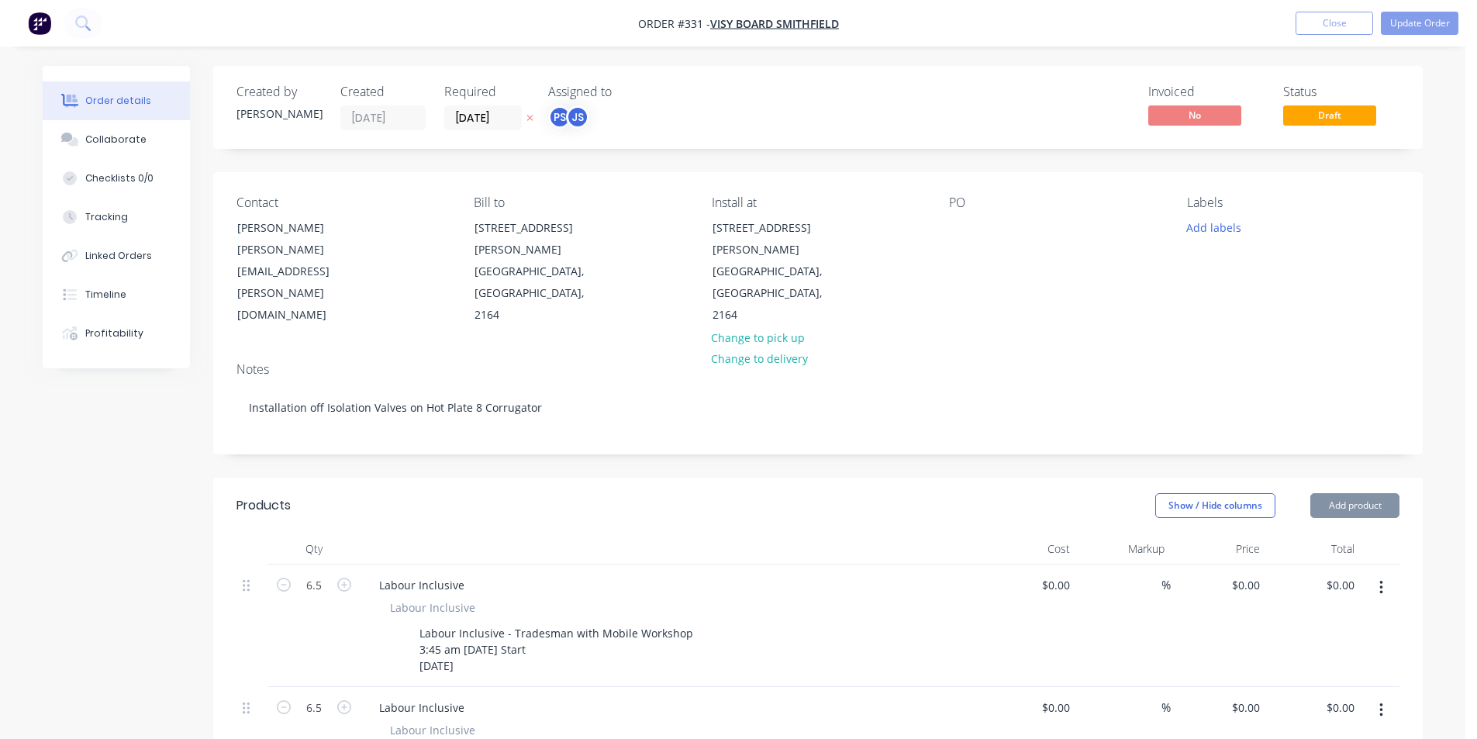
type input "$100.00"
type input "75"
type input "$175.00"
type input "$1,137.50"
type input "$60.00"
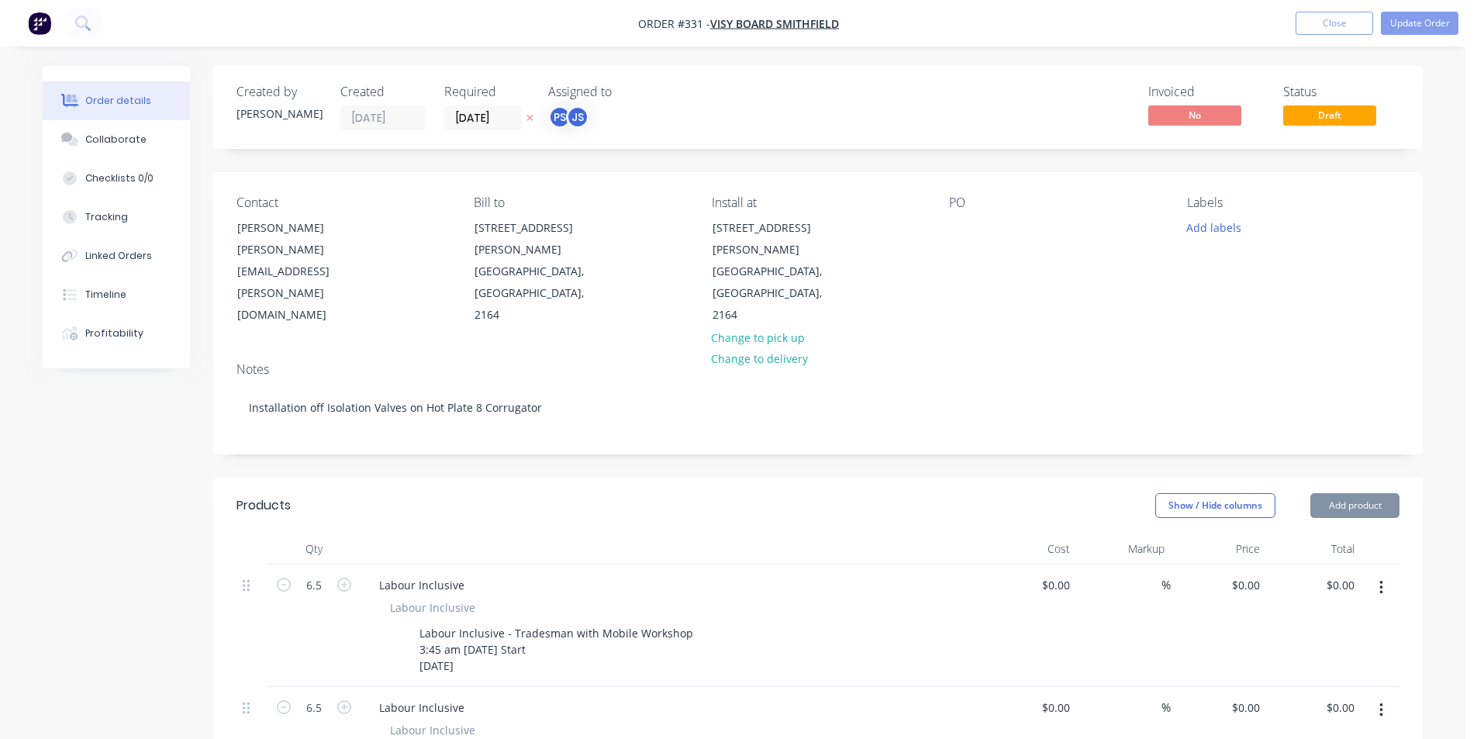
type input "50"
type input "$90.00"
type input "$585.00"
type input "$600.00"
type input "30"
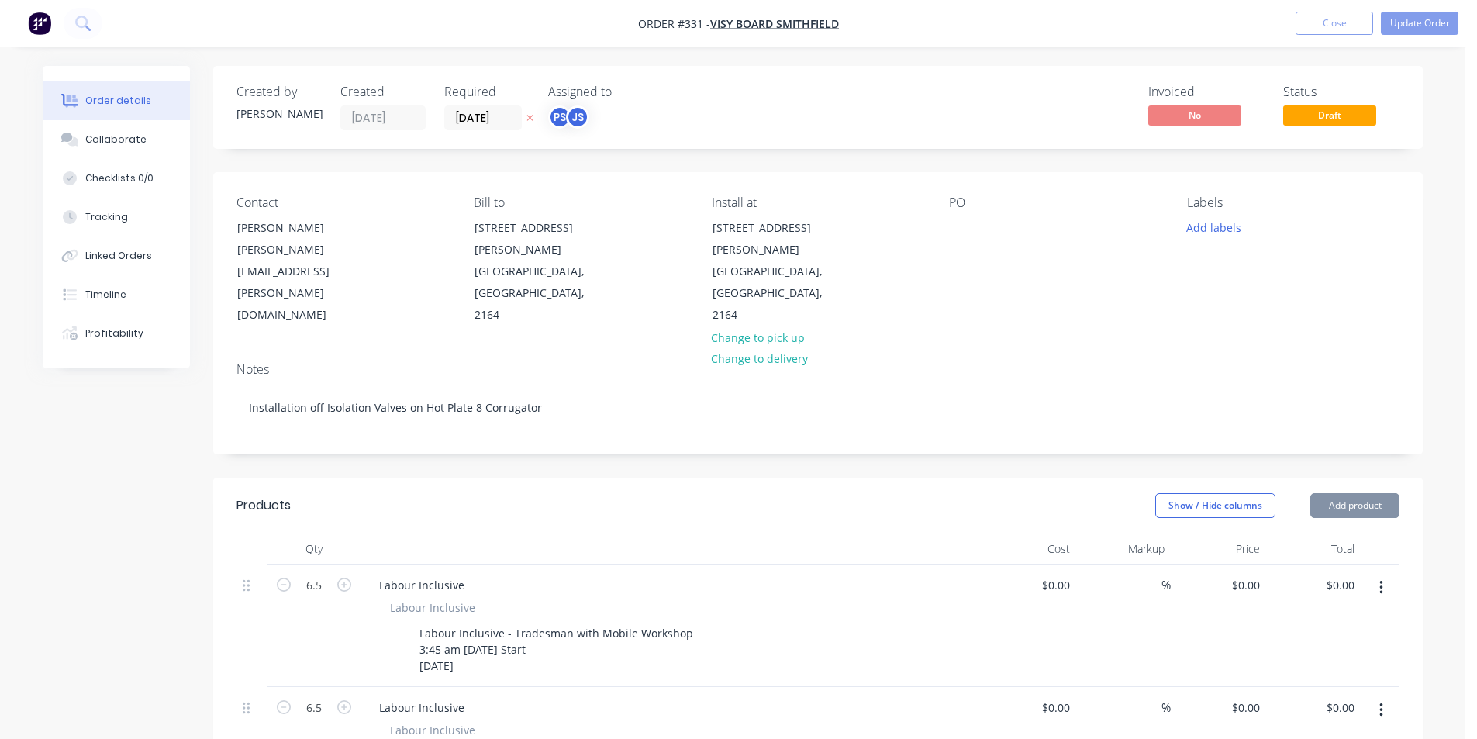
type input "$780.00"
type input "$0.75"
type input "140"
type input "$1.80"
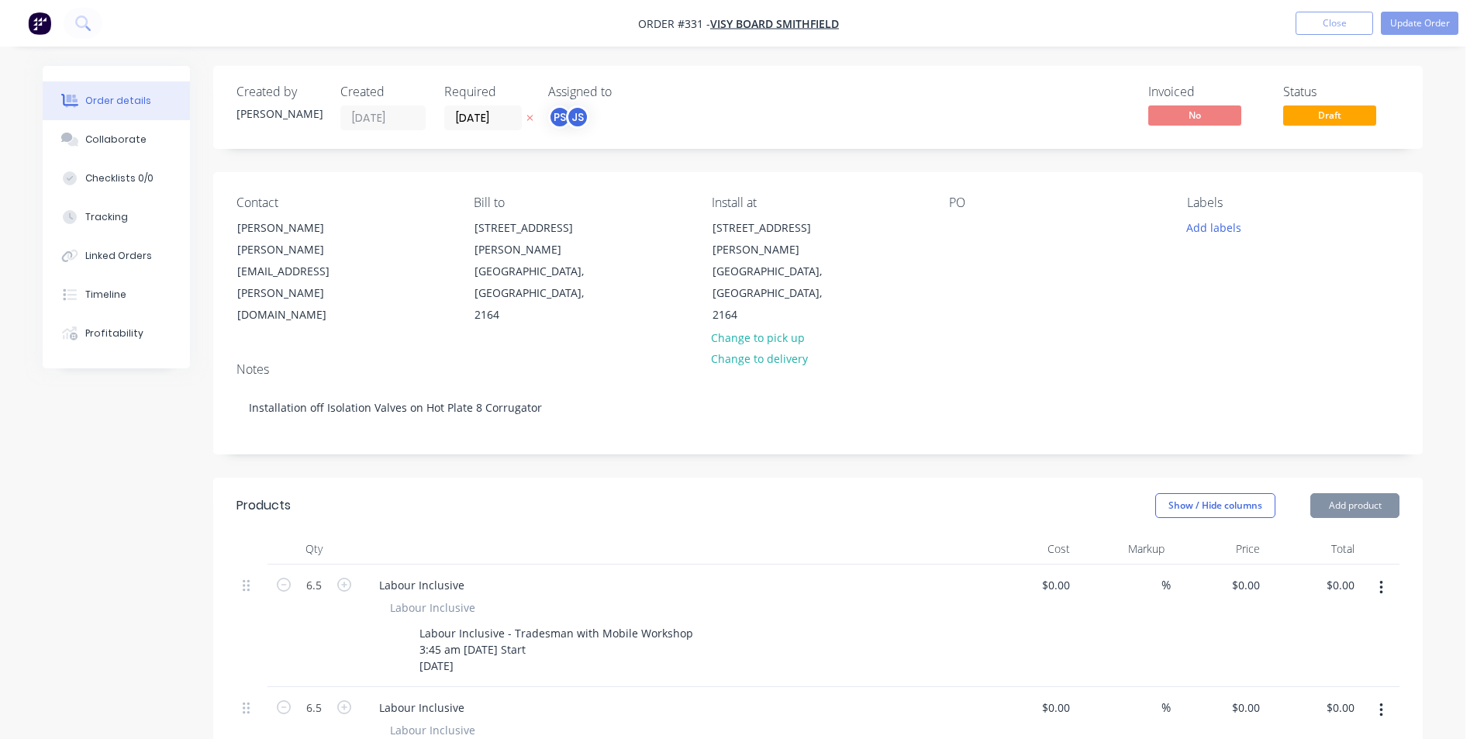
type input "$158.40"
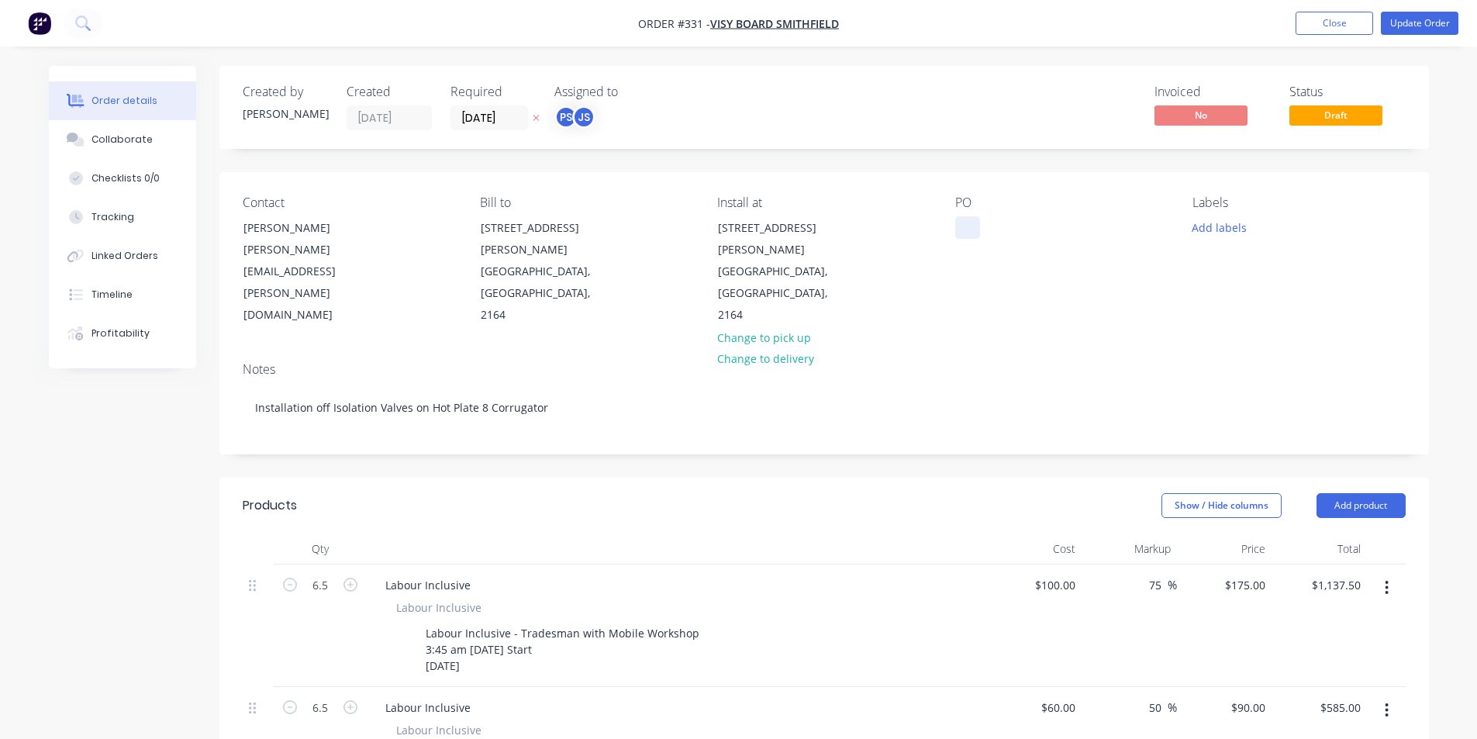
click at [961, 220] on div at bounding box center [967, 227] width 25 height 22
click at [951, 223] on div "Contact [PERSON_NAME] [PERSON_NAME][EMAIL_ADDRESS][PERSON_NAME][DOMAIN_NAME] Bi…" at bounding box center [824, 261] width 1210 height 178
click at [989, 228] on div "PO" at bounding box center [1061, 260] width 212 height 131
click at [970, 229] on div at bounding box center [967, 227] width 25 height 22
paste div
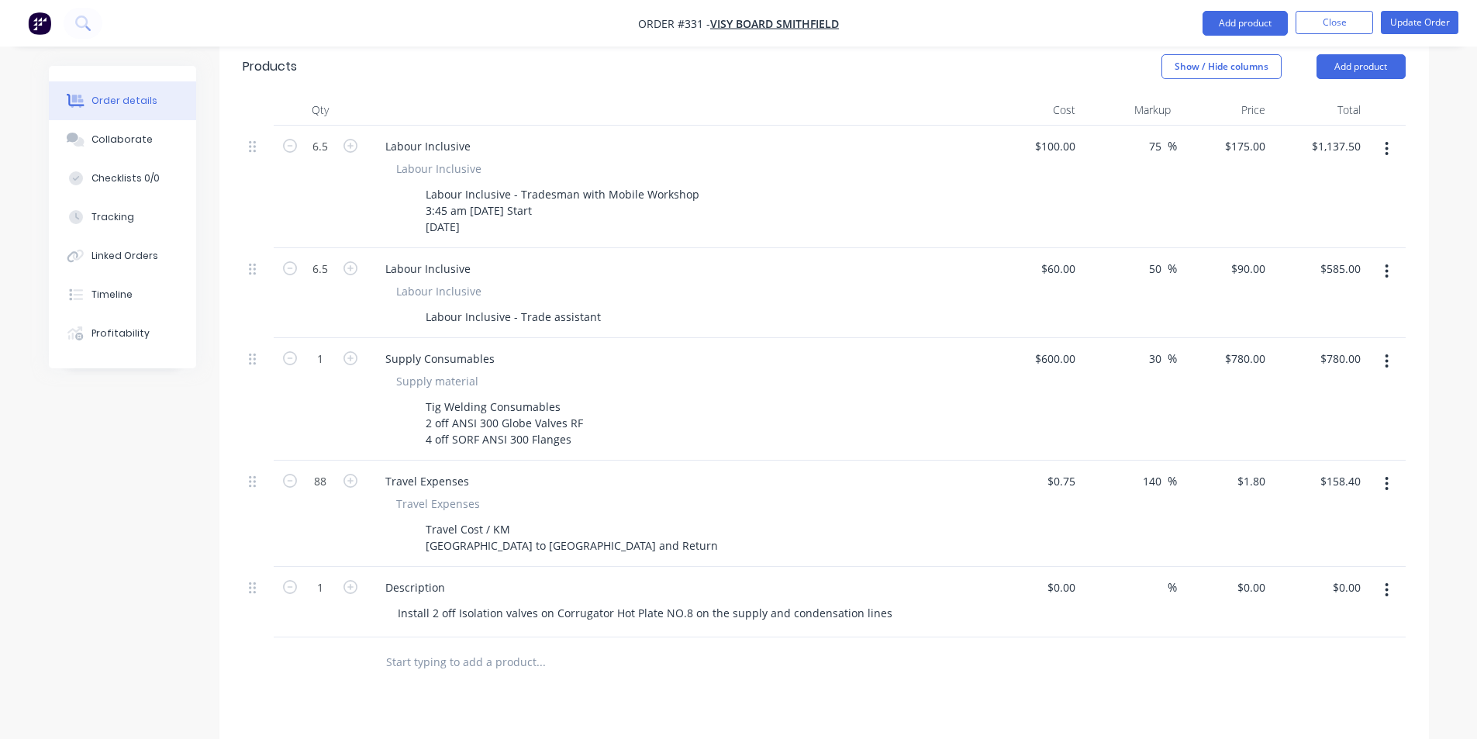
scroll to position [465, 0]
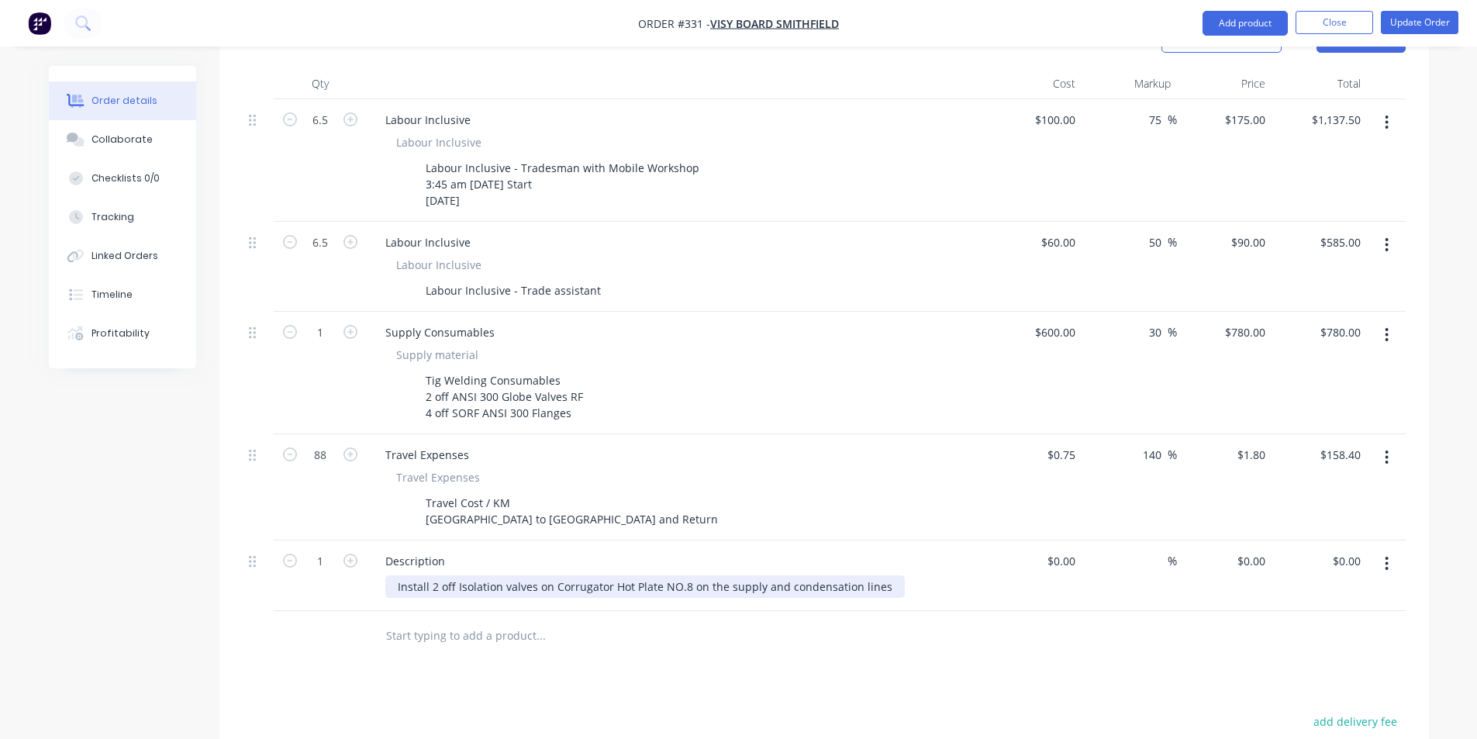
click at [868, 575] on div "Install 2 off Isolation valves on Corrugator Hot Plate NO.8 on the supply and c…" at bounding box center [644, 586] width 519 height 22
click at [881, 575] on div "Install 2 off Isolation valves on Corrugator Hot Plate NO.8 on the supply and c…" at bounding box center [644, 586] width 519 height 22
click at [417, 575] on div "Install 2 off Isolation valves on Corrugator Hot Plate NO.8 on the supply and c…" at bounding box center [644, 594] width 519 height 39
click at [875, 575] on div "Install 2 off Isolation valves on Corrugator Hot Plate NO.8 on the supply and c…" at bounding box center [644, 594] width 519 height 39
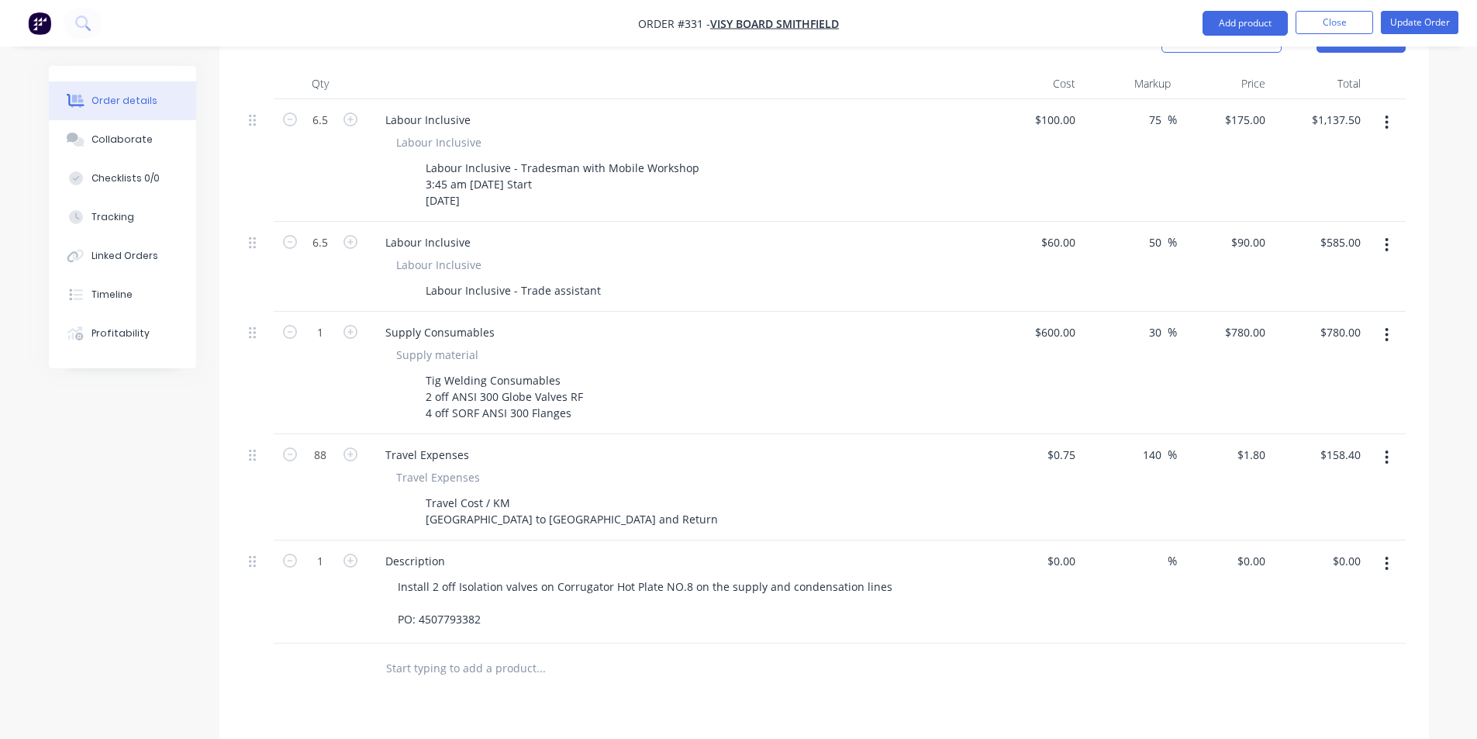
click at [658, 659] on div "Products Show / Hide columns Add product Qty Cost Markup Price Total 6.5 Labour…" at bounding box center [824, 539] width 1210 height 1054
click at [1386, 20] on button "Update Order" at bounding box center [1420, 22] width 78 height 23
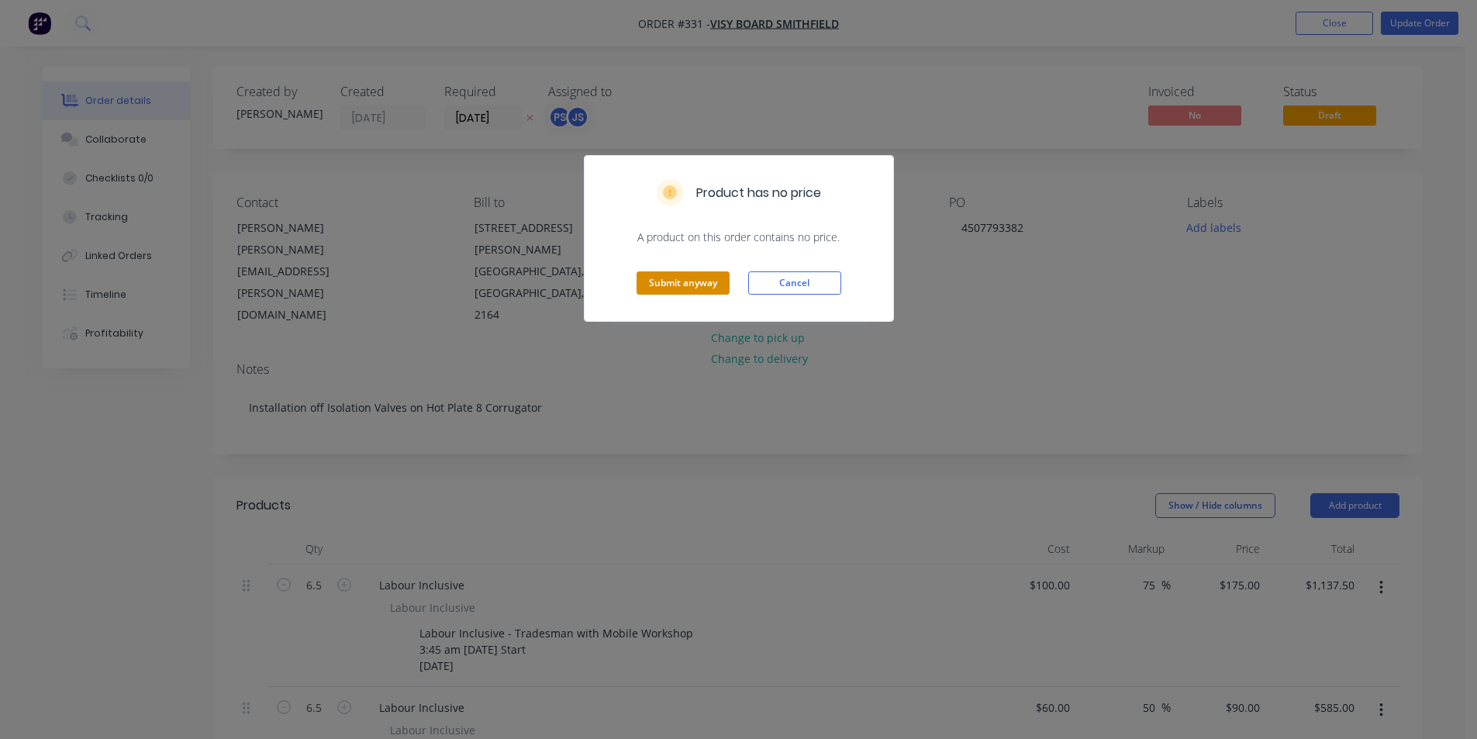
click at [665, 294] on button "Submit anyway" at bounding box center [683, 282] width 93 height 23
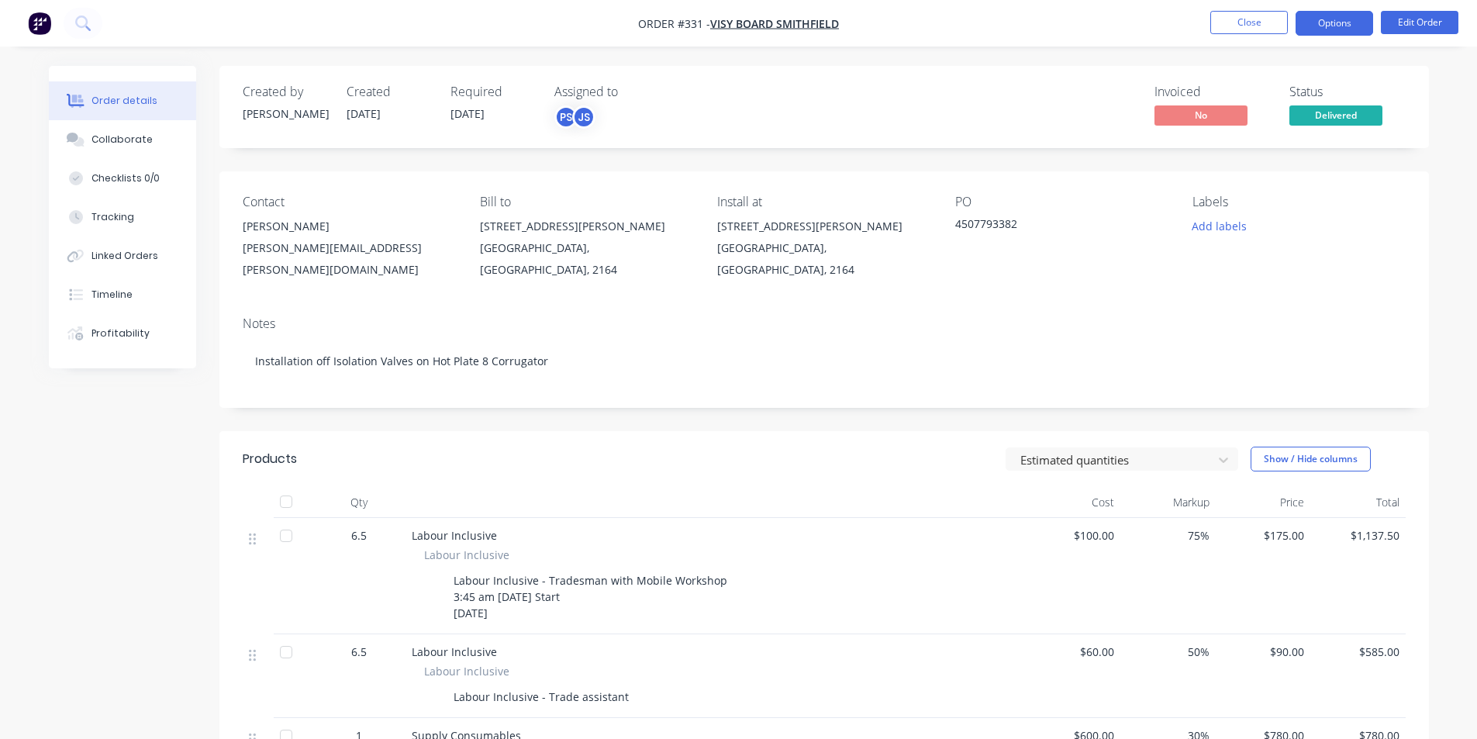
click at [1359, 22] on button "Options" at bounding box center [1335, 23] width 78 height 25
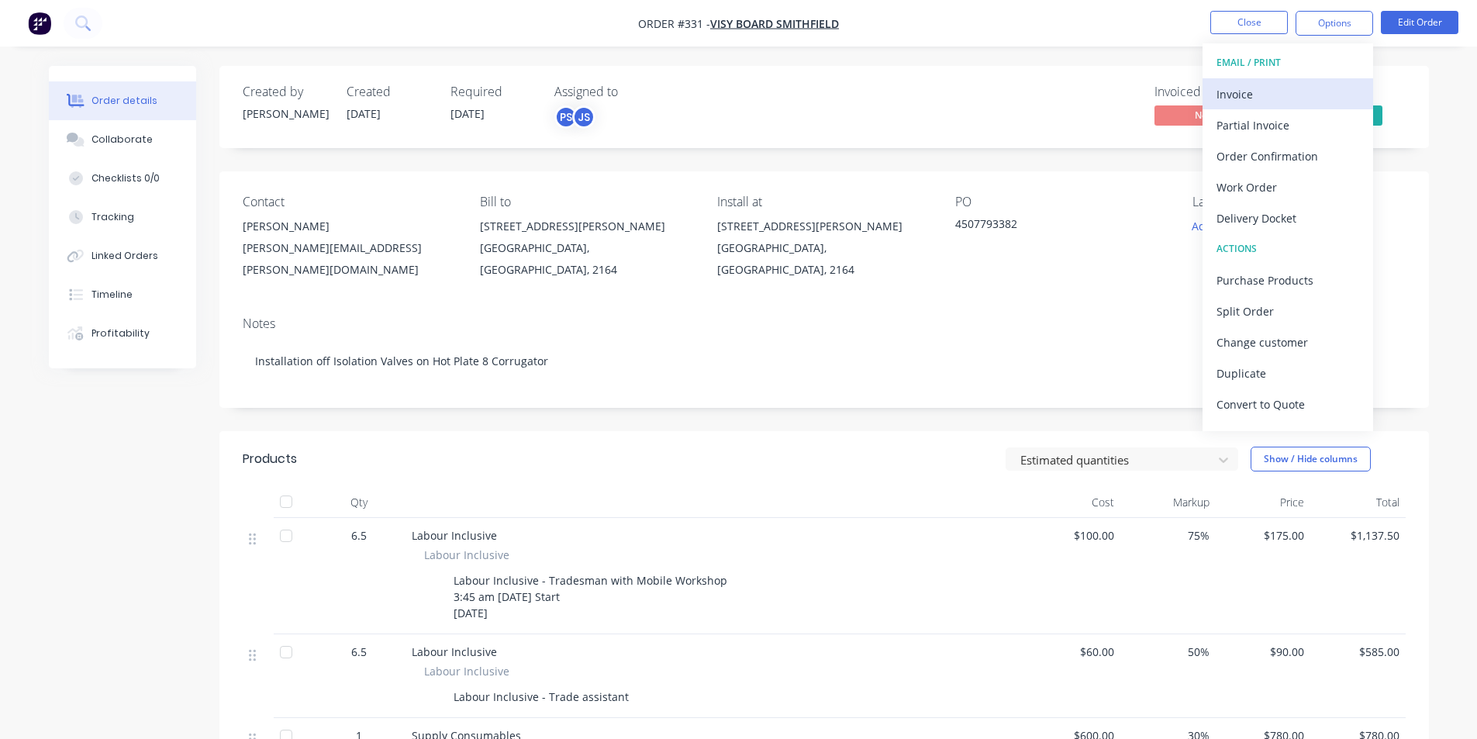
click at [1322, 98] on div "Invoice" at bounding box center [1287, 94] width 143 height 22
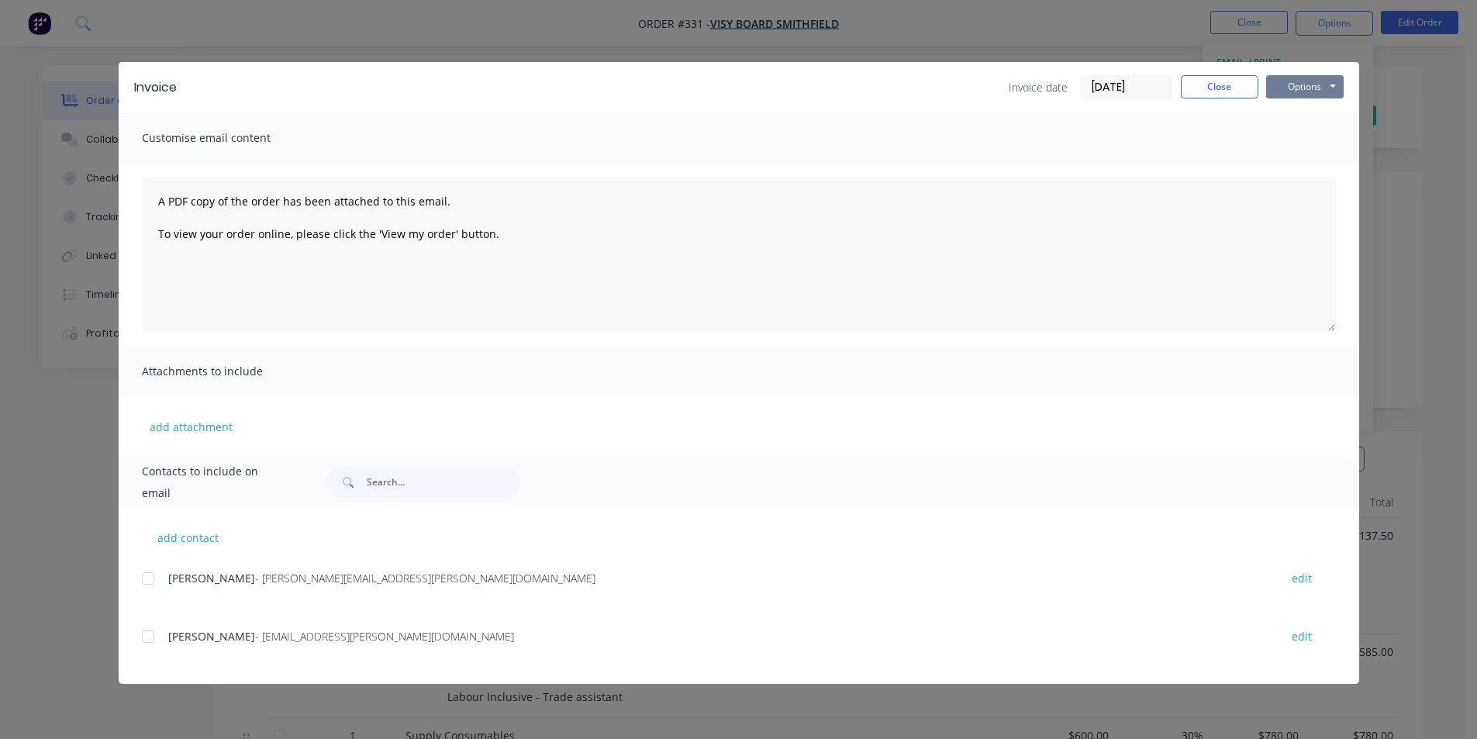
click at [1289, 91] on button "Options" at bounding box center [1305, 86] width 78 height 23
click at [1292, 143] on button "Print" at bounding box center [1315, 140] width 99 height 26
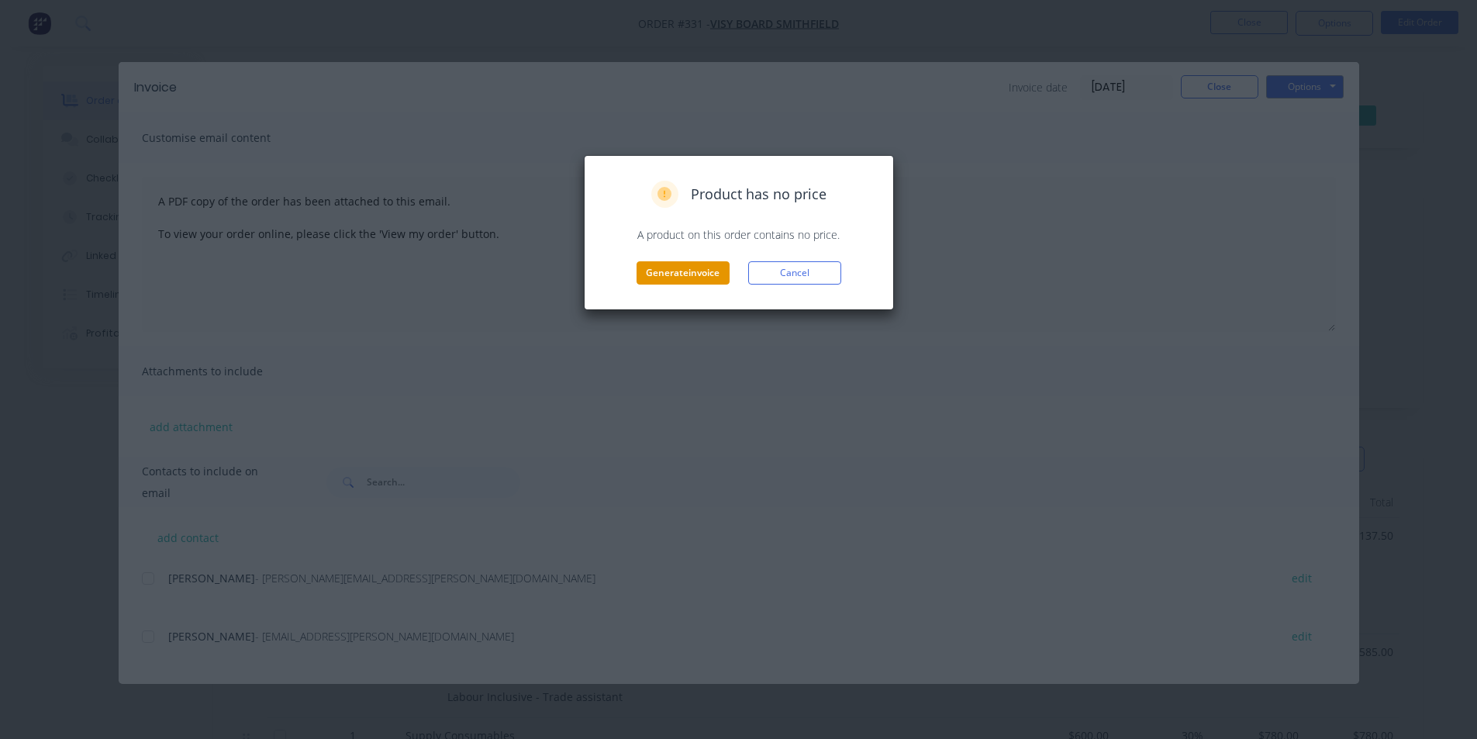
click at [709, 265] on button "Generate invoice" at bounding box center [683, 272] width 93 height 23
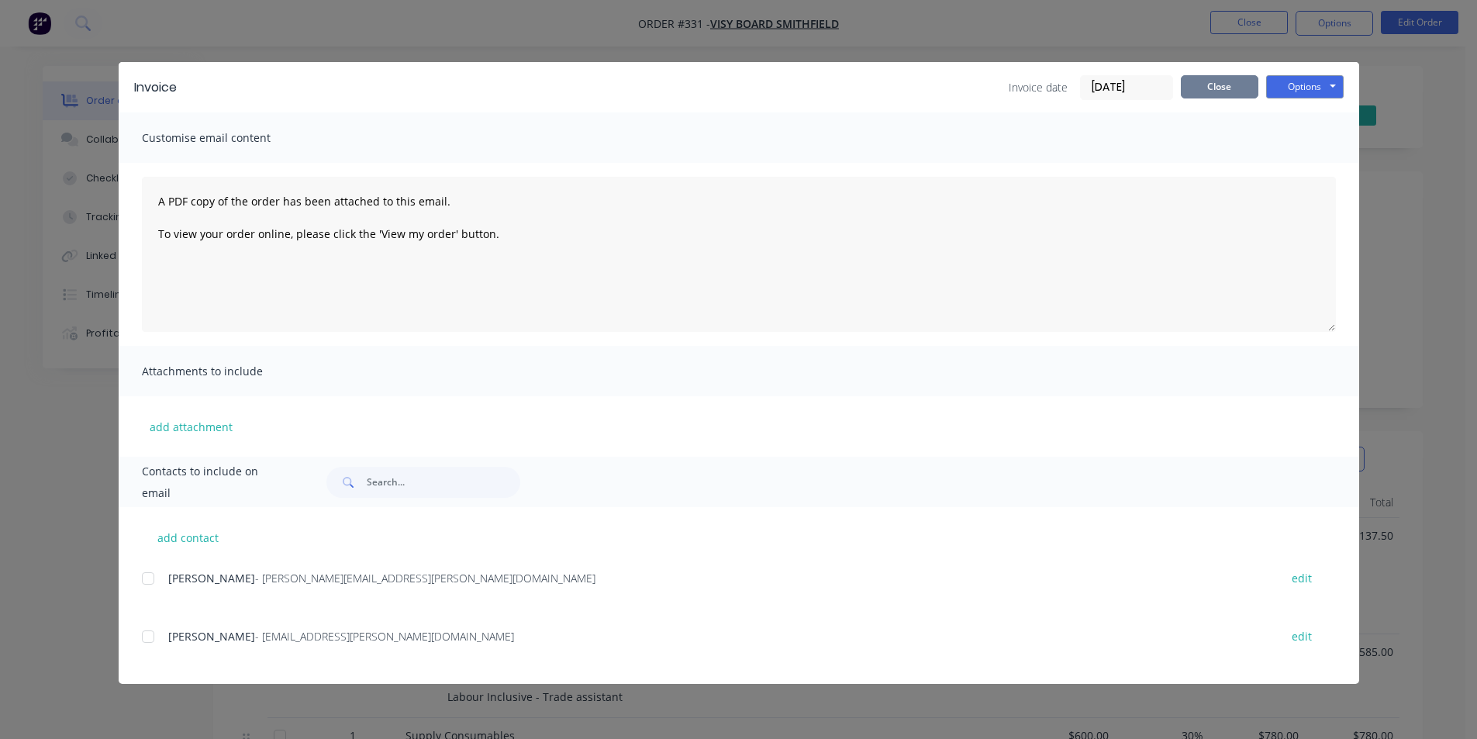
click at [1242, 83] on button "Close" at bounding box center [1220, 86] width 78 height 23
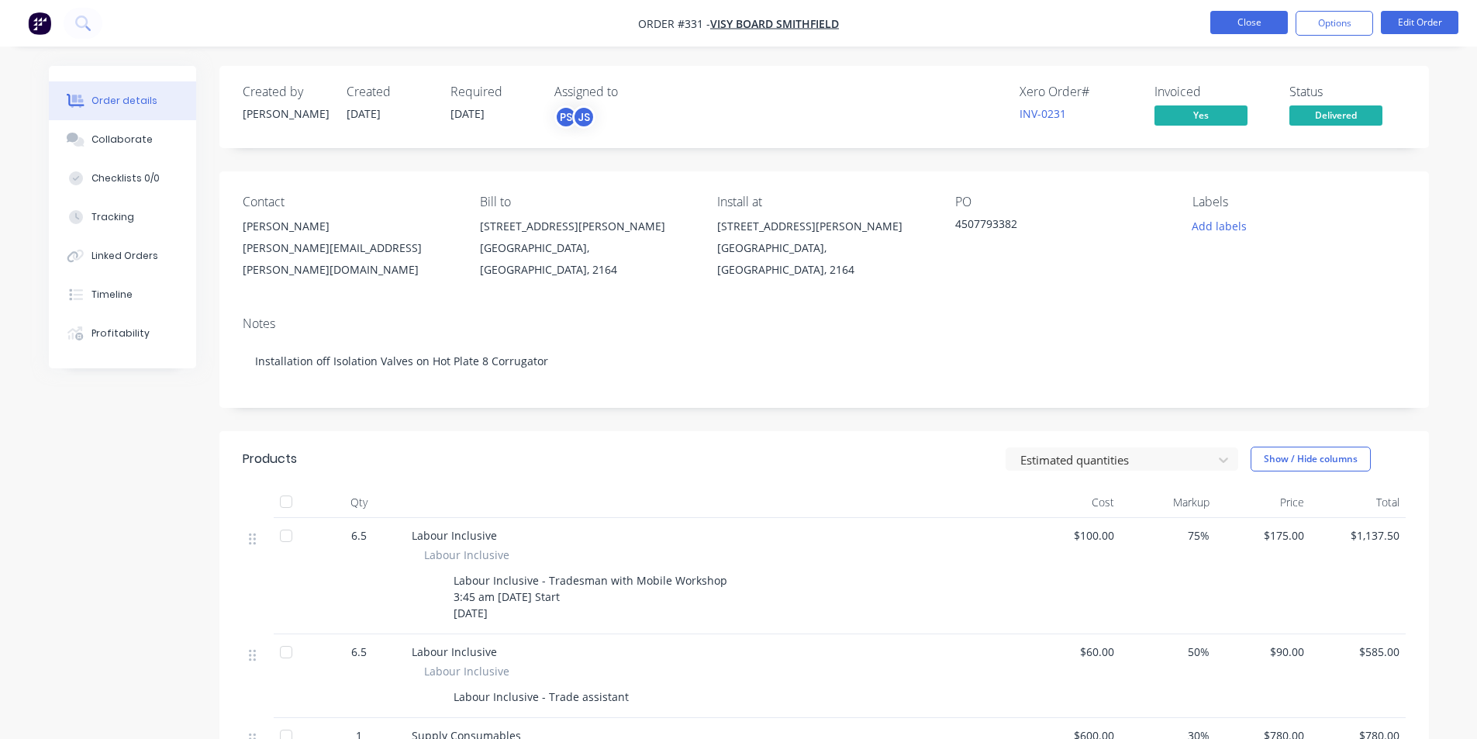
click at [1261, 27] on button "Close" at bounding box center [1249, 22] width 78 height 23
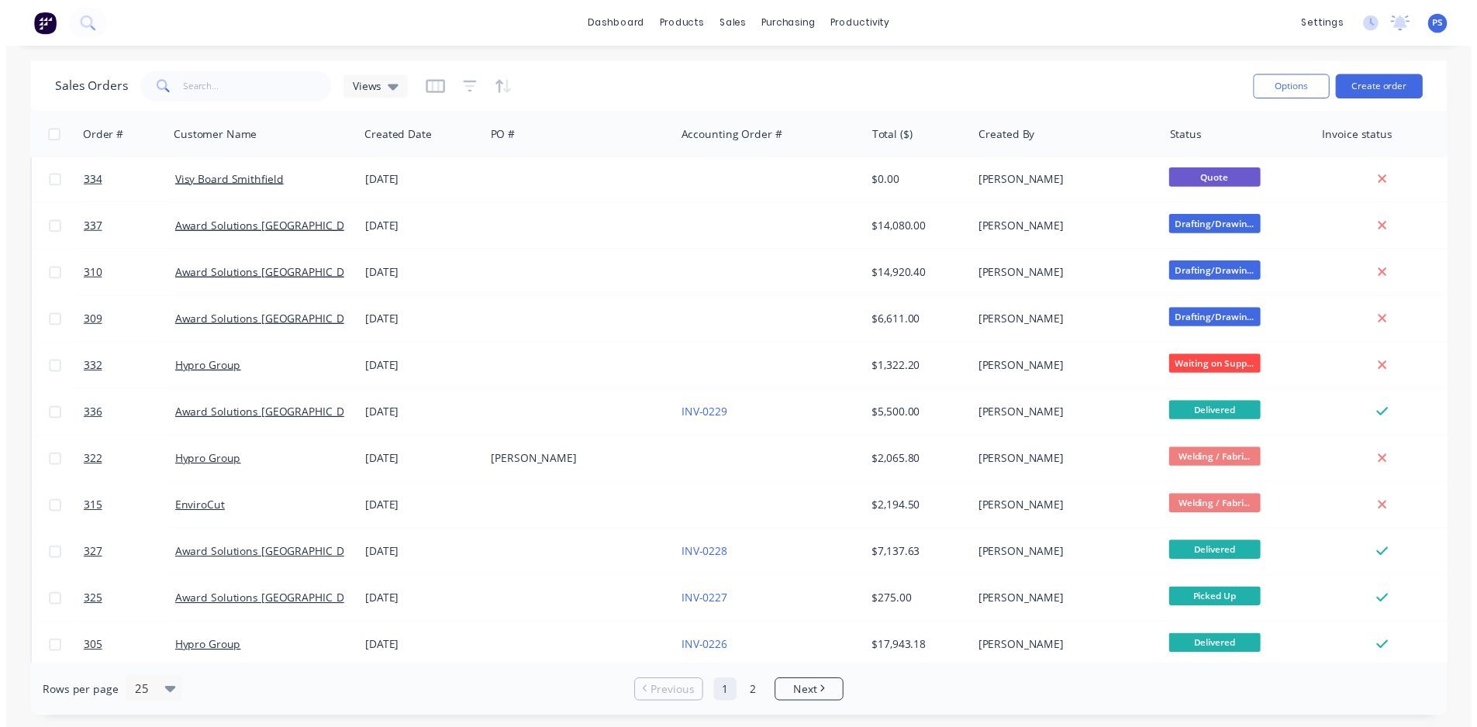
scroll to position [78, 0]
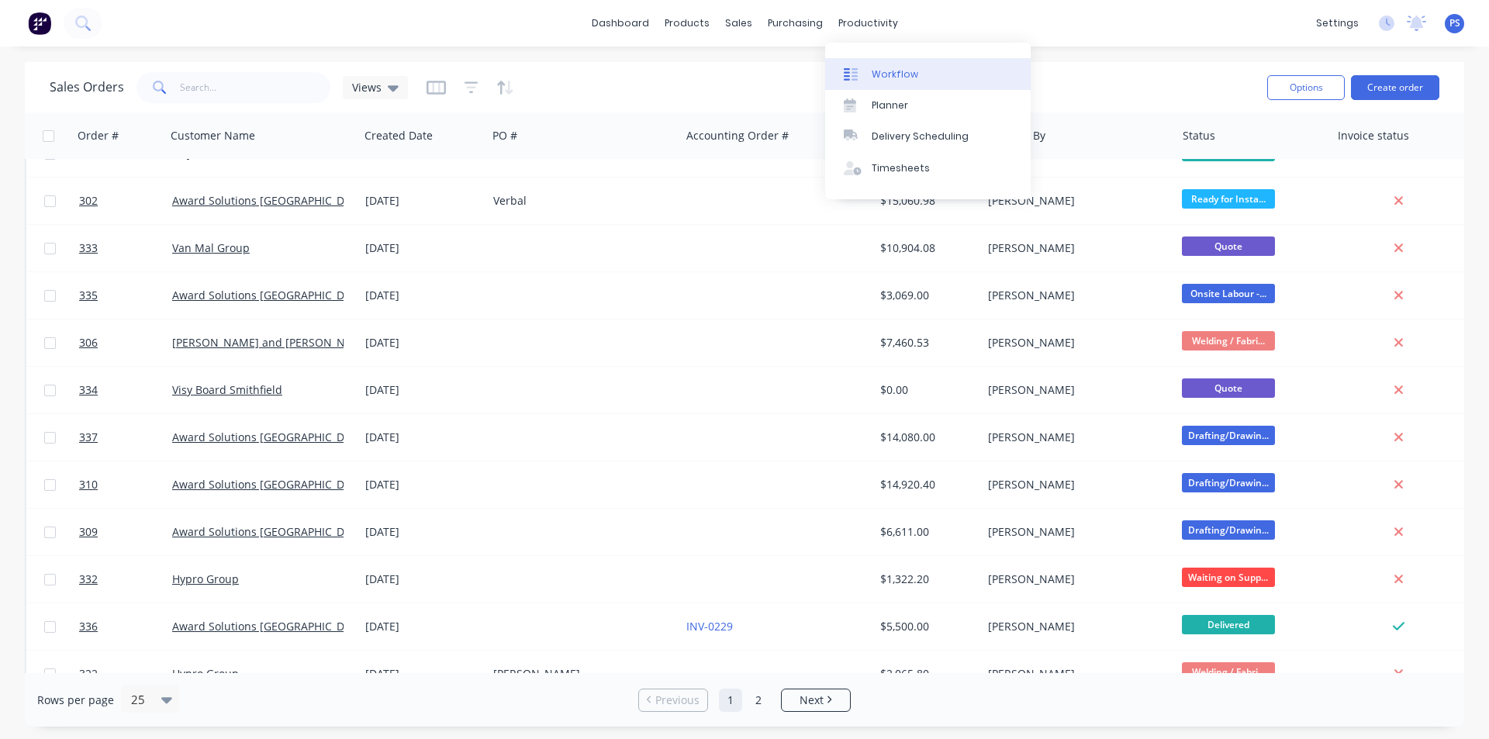
click at [871, 80] on div "Workflow" at bounding box center [894, 74] width 47 height 14
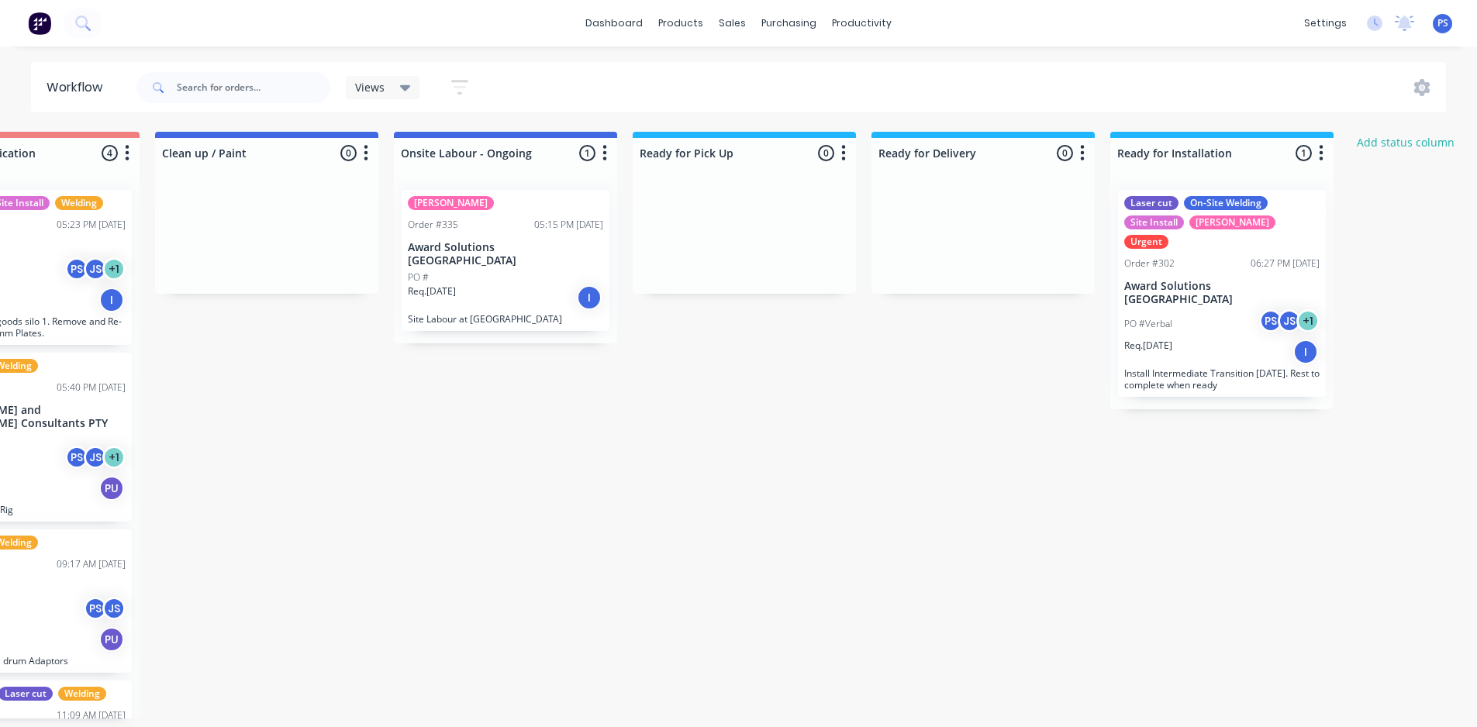
scroll to position [0, 1334]
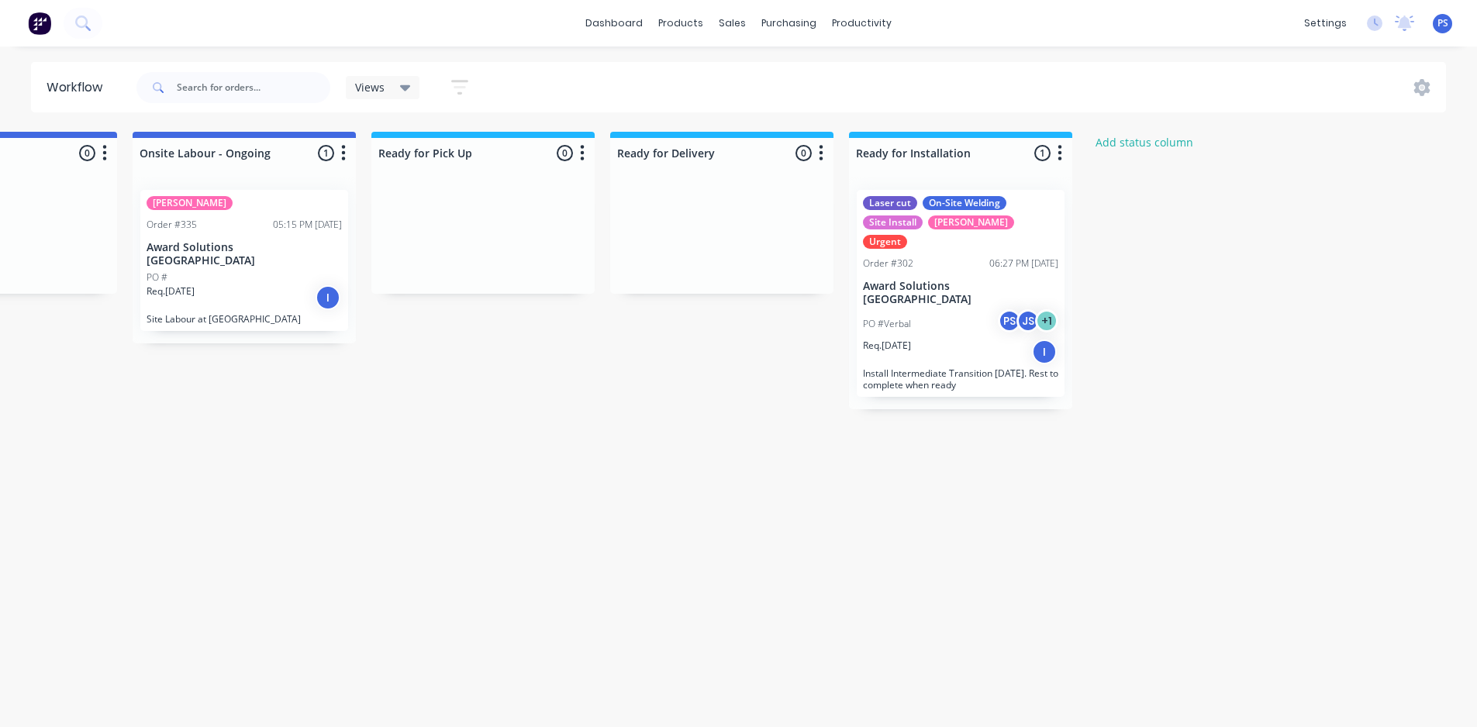
click at [1016, 368] on p "Install Intermediate Transition [DATE]. Rest to complete when ready" at bounding box center [960, 379] width 195 height 23
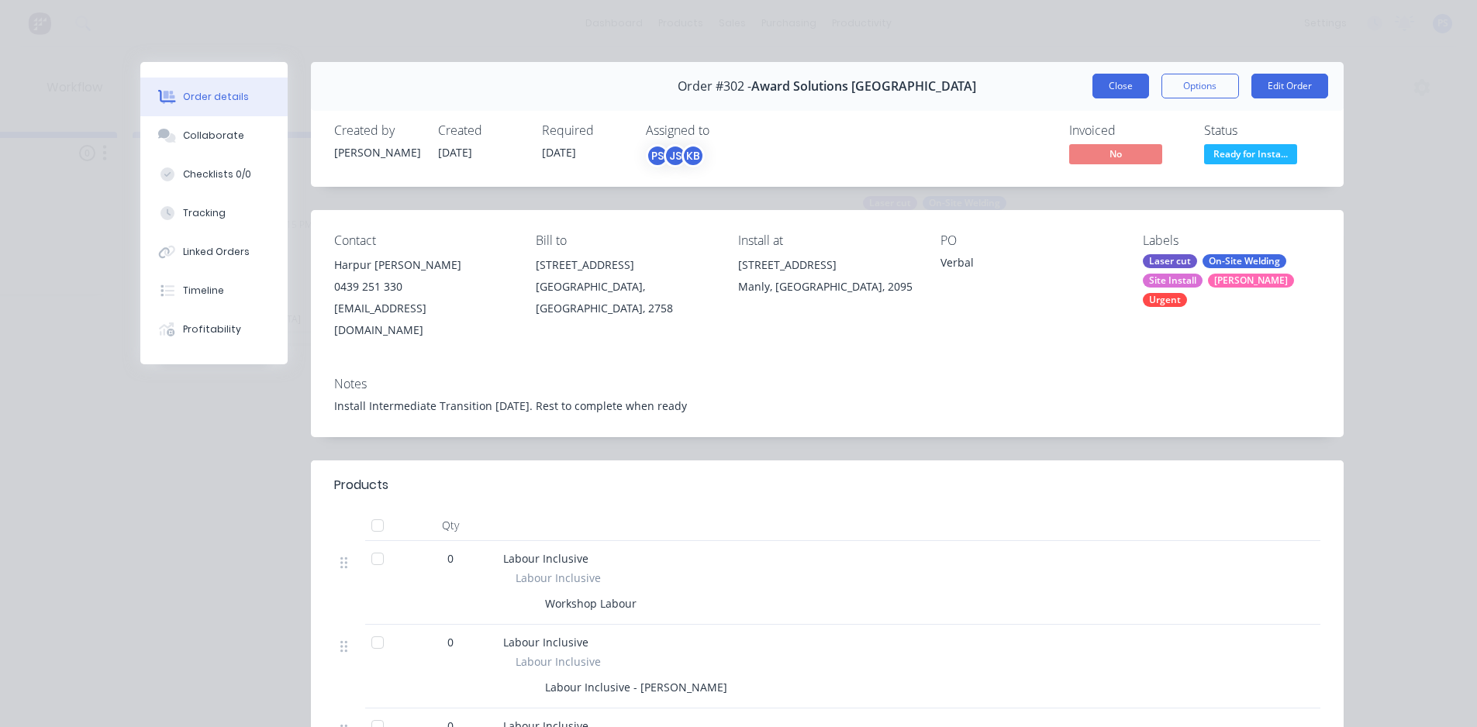
click at [1134, 91] on button "Close" at bounding box center [1120, 86] width 57 height 25
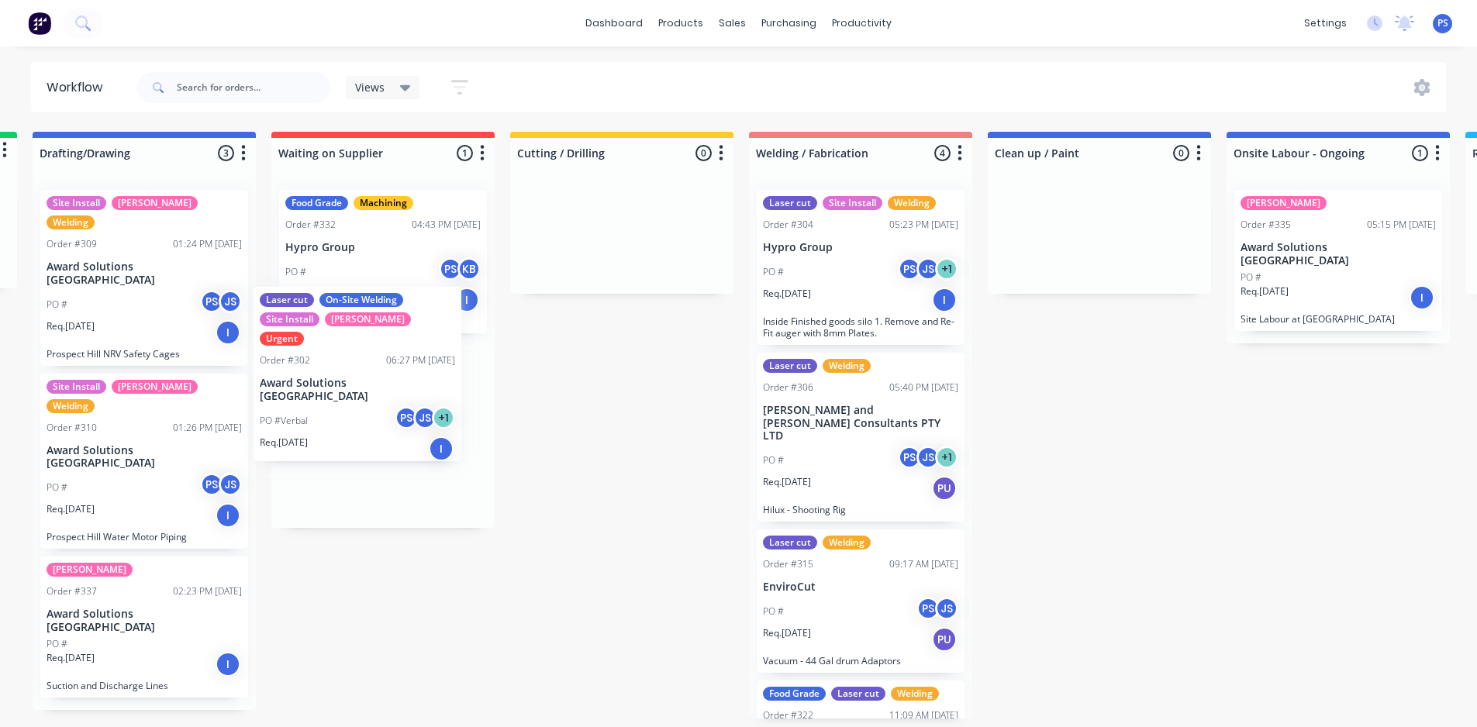
scroll to position [0, 233]
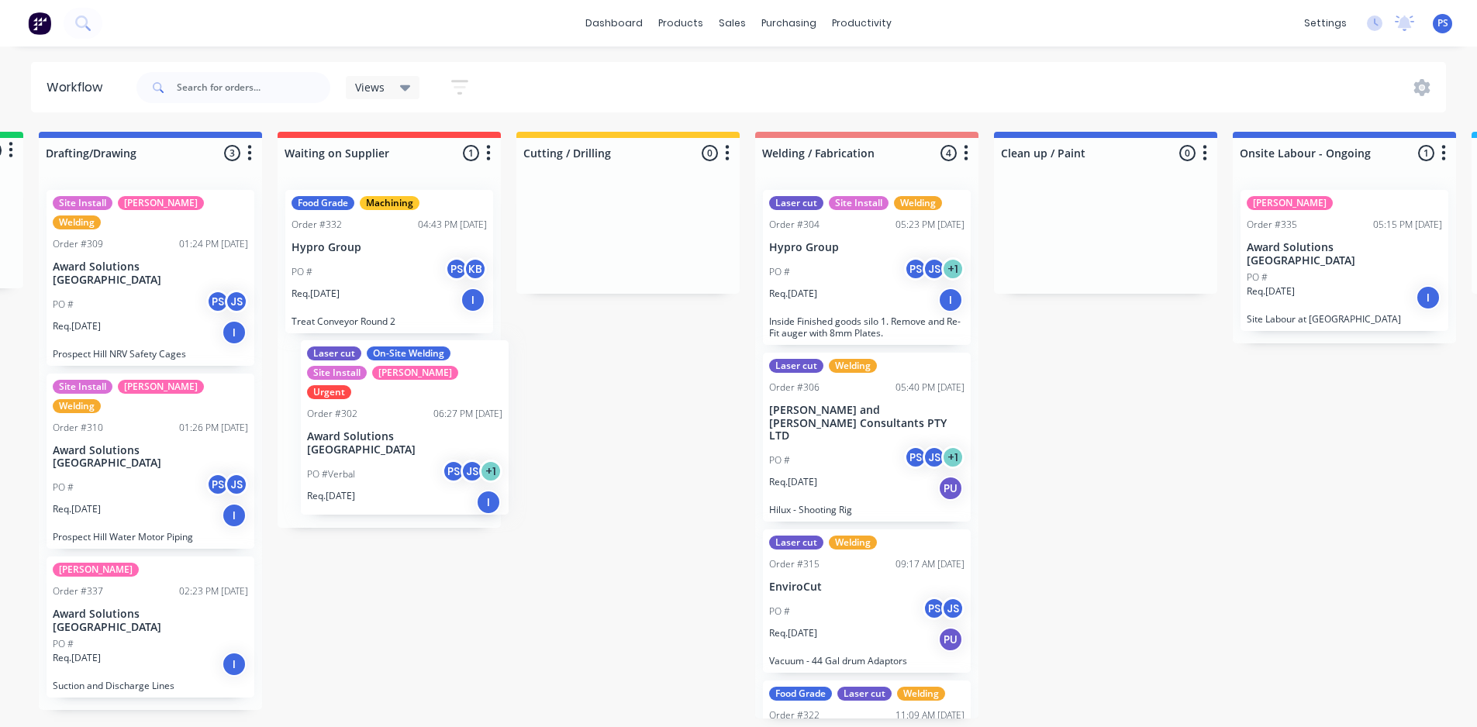
drag, startPoint x: 1144, startPoint y: 302, endPoint x: 377, endPoint y: 464, distance: 783.9
click at [377, 464] on div "Submitted 0 Status colour #13CE66 hex #13CE66 Save Cancel Summaries Total order…" at bounding box center [1160, 425] width 2811 height 587
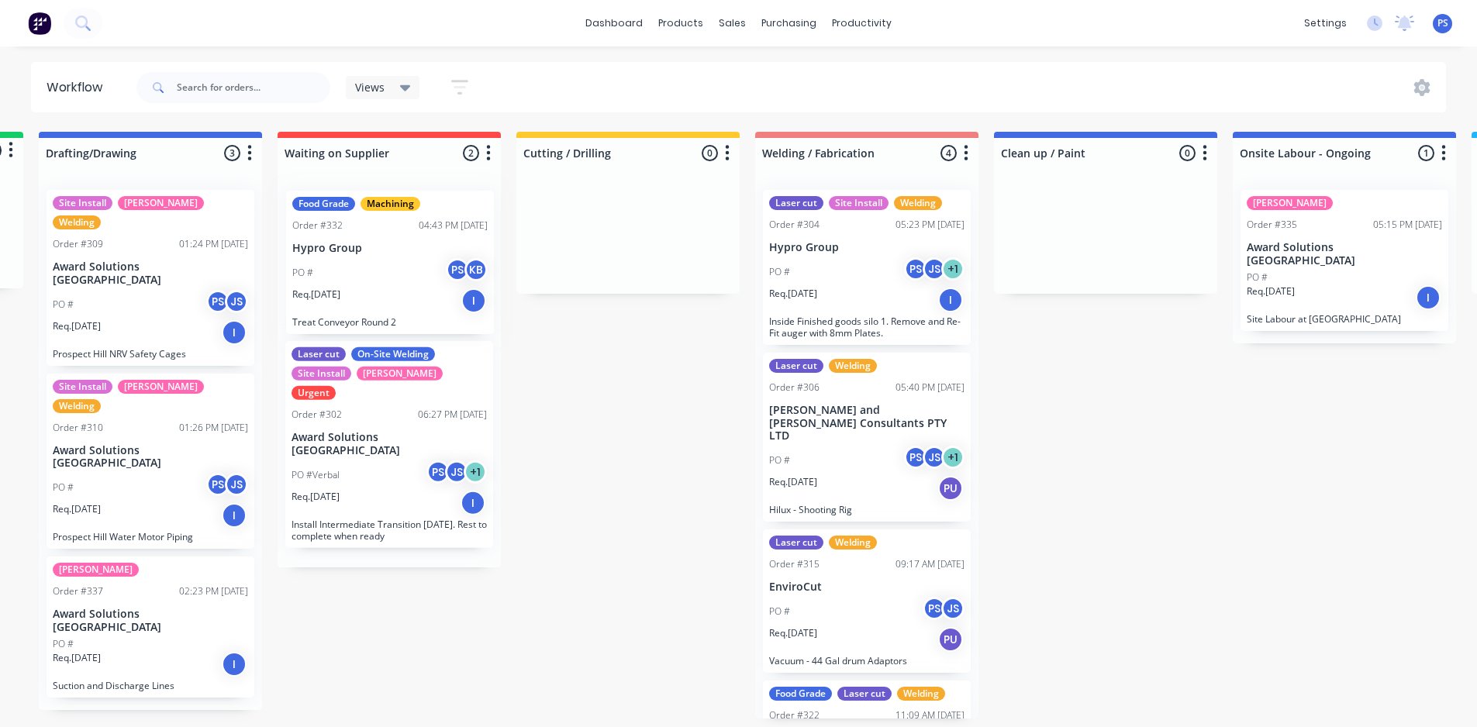
drag, startPoint x: 392, startPoint y: 274, endPoint x: 401, endPoint y: 295, distance: 22.2
click at [401, 295] on div "Food Grade Machining Order #332 04:43 PM [DATE] Hypro Group PO # PS KB Req. [DA…" at bounding box center [389, 373] width 223 height 390
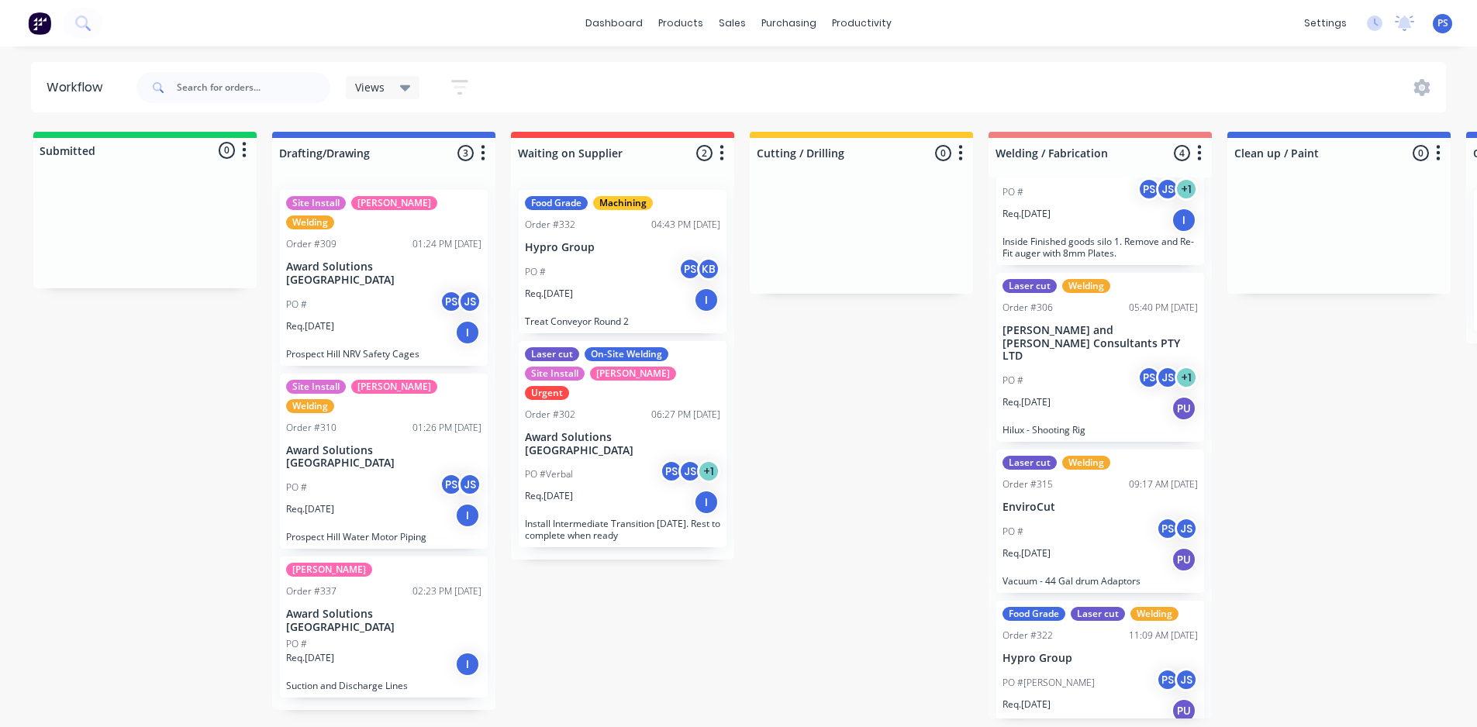
scroll to position [3, 0]
